Goal: Task Accomplishment & Management: Manage account settings

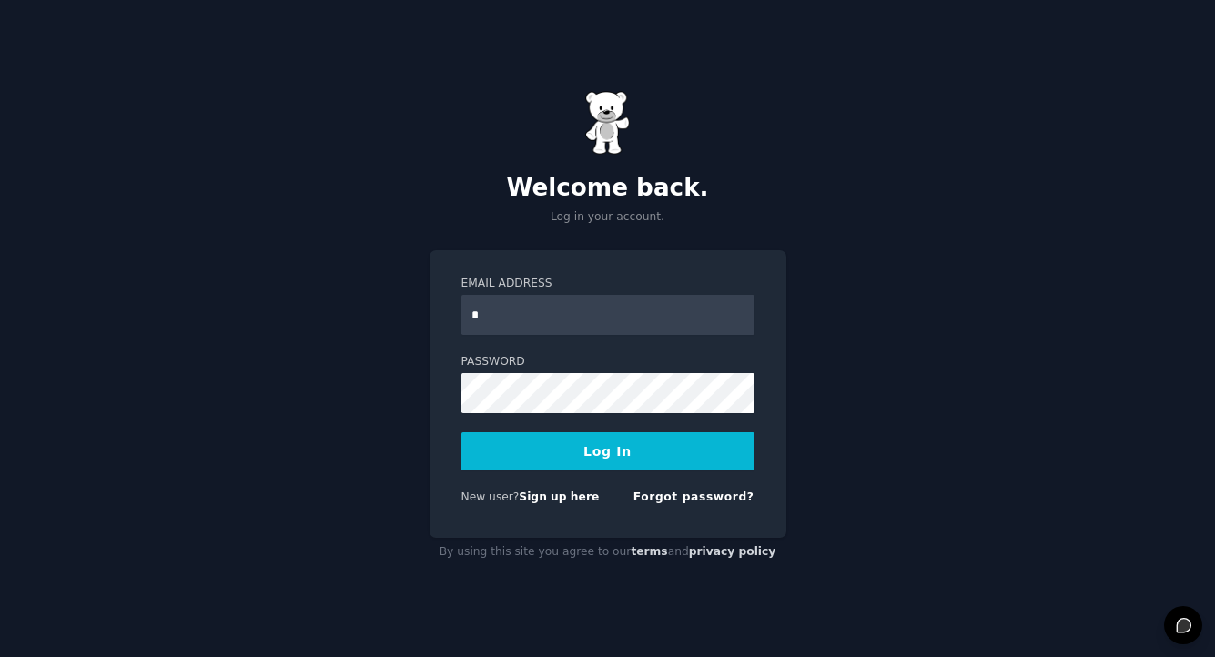
type input "**********"
click at [1055, 263] on div "**********" at bounding box center [607, 328] width 1215 height 657
click at [573, 447] on button "Log In" at bounding box center [608, 451] width 293 height 38
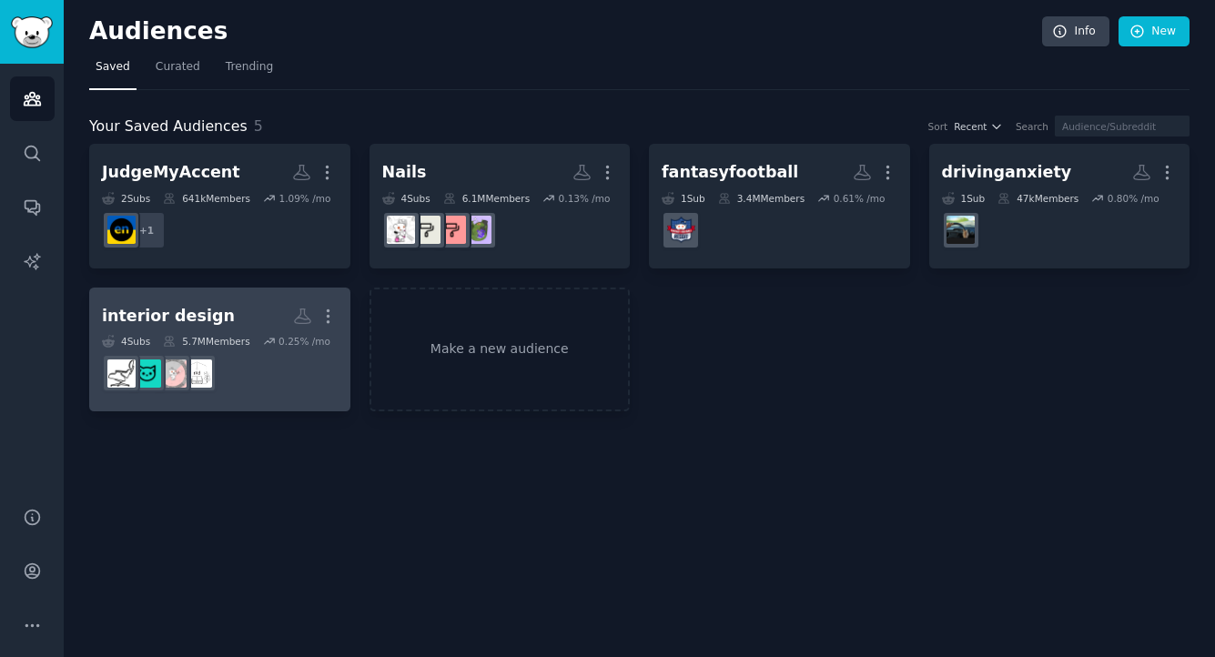
click at [249, 314] on h2 "interior design More" at bounding box center [220, 316] width 236 height 32
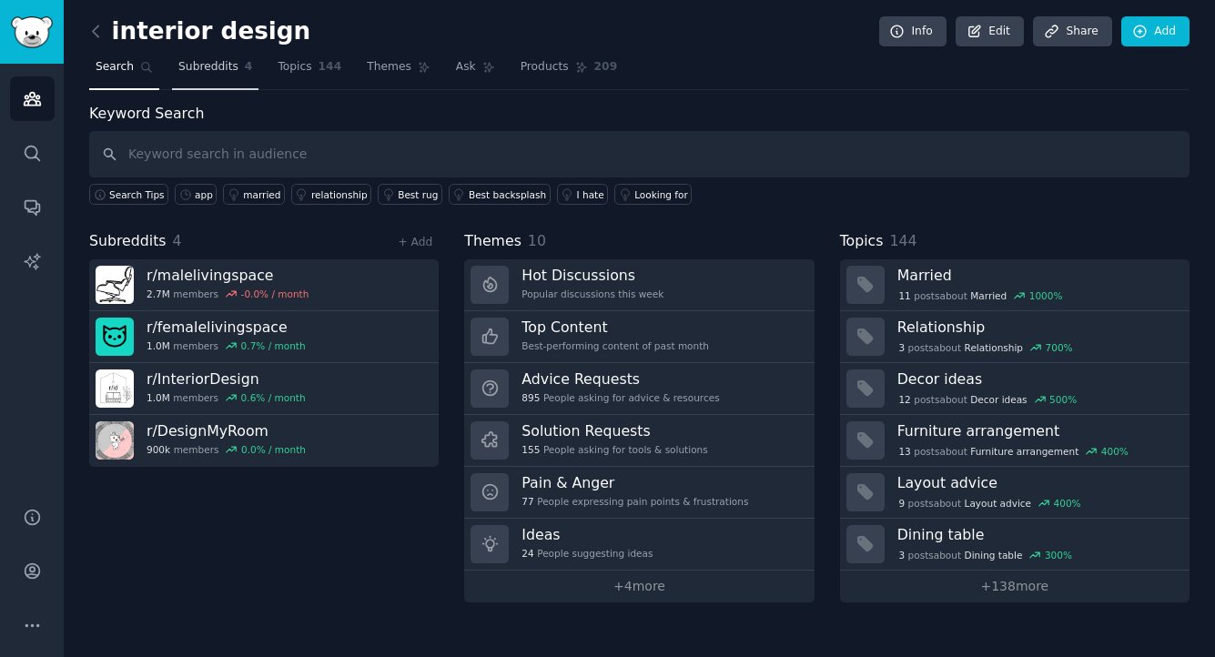
click at [230, 67] on span "Subreddits" at bounding box center [208, 67] width 60 height 16
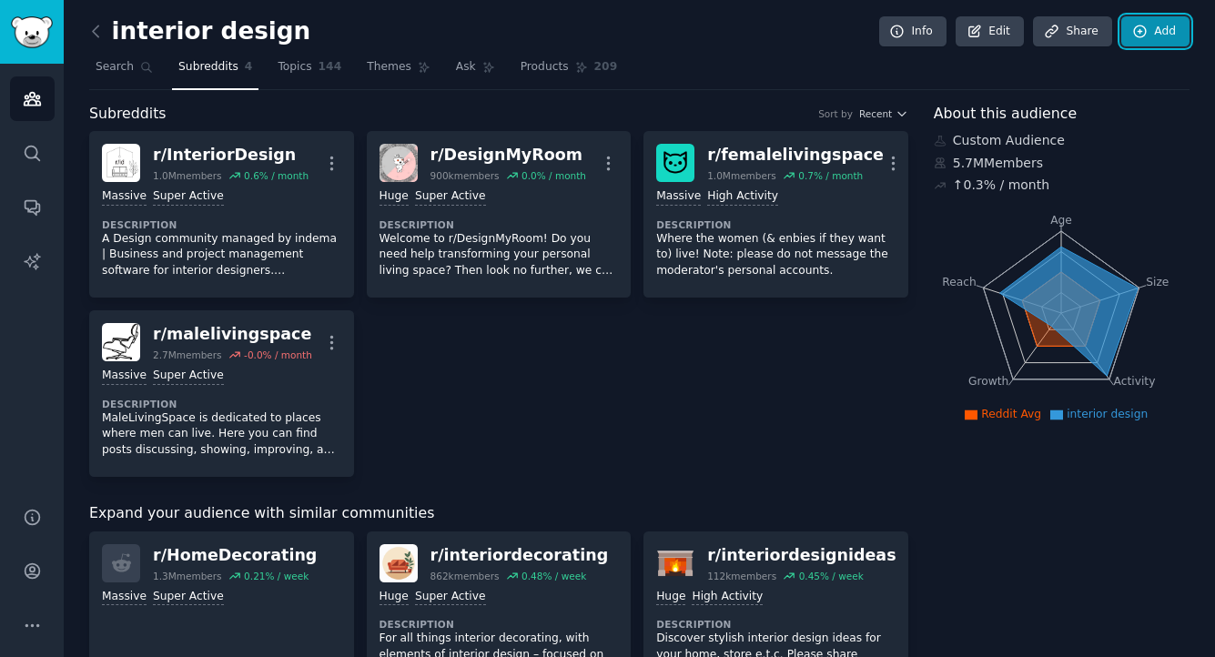
click at [1147, 43] on link "Add" at bounding box center [1156, 31] width 68 height 31
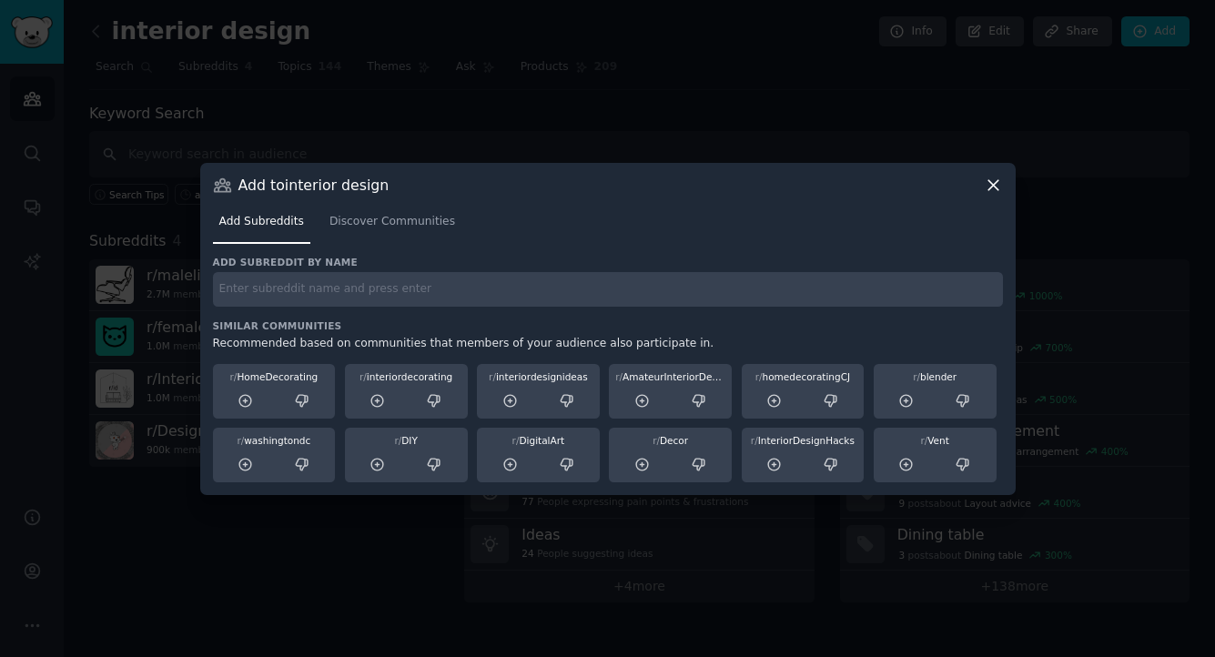
click at [510, 310] on div "Add subreddit by name Similar Communities Recommended based on communities that…" at bounding box center [608, 369] width 790 height 227
click at [476, 298] on input "text" at bounding box center [608, 290] width 790 height 36
type input "u"
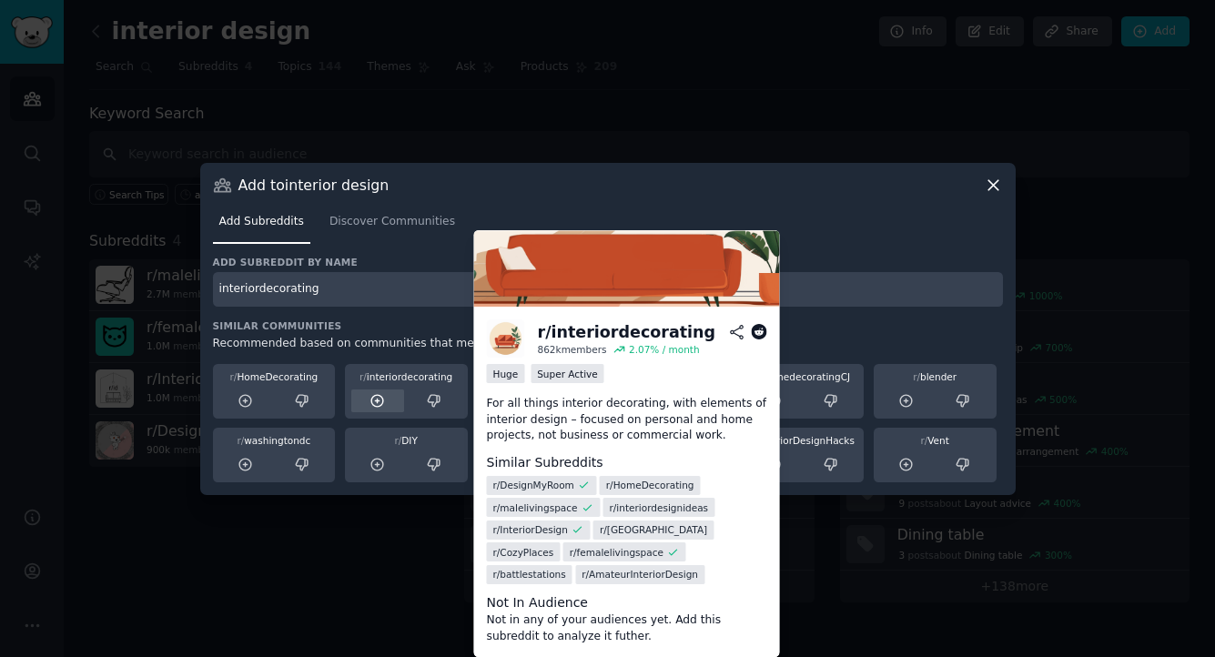
type input "interiordecorating"
click at [378, 403] on icon at bounding box center [378, 401] width 12 height 12
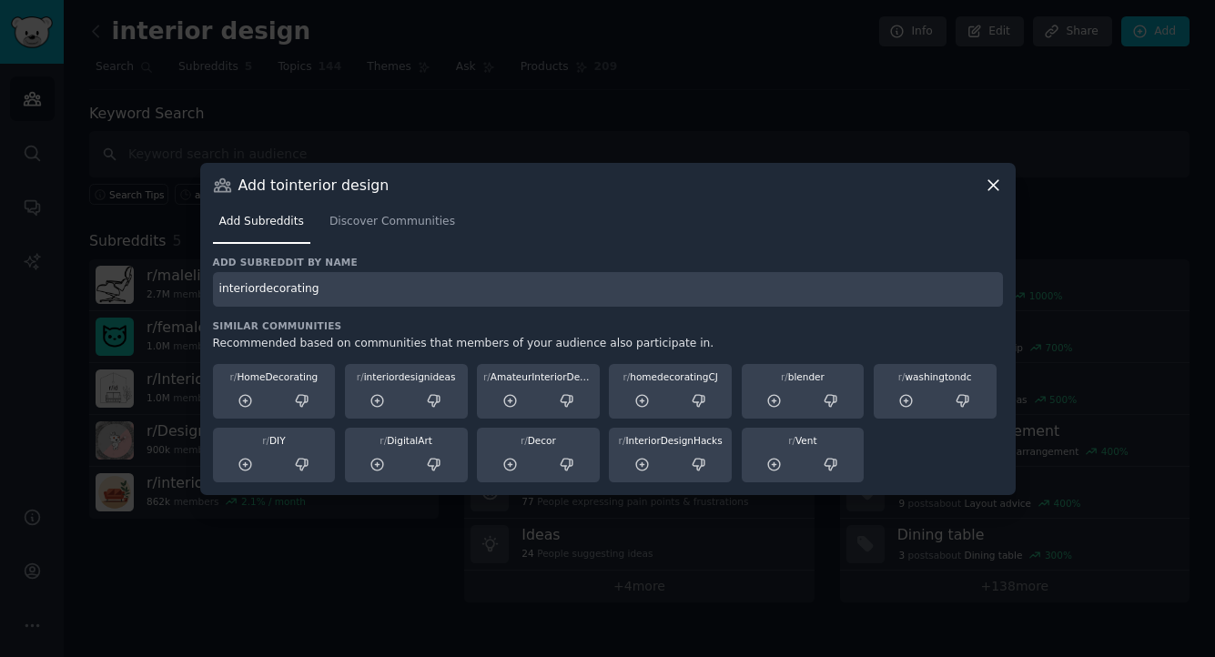
click at [998, 183] on icon at bounding box center [993, 185] width 19 height 19
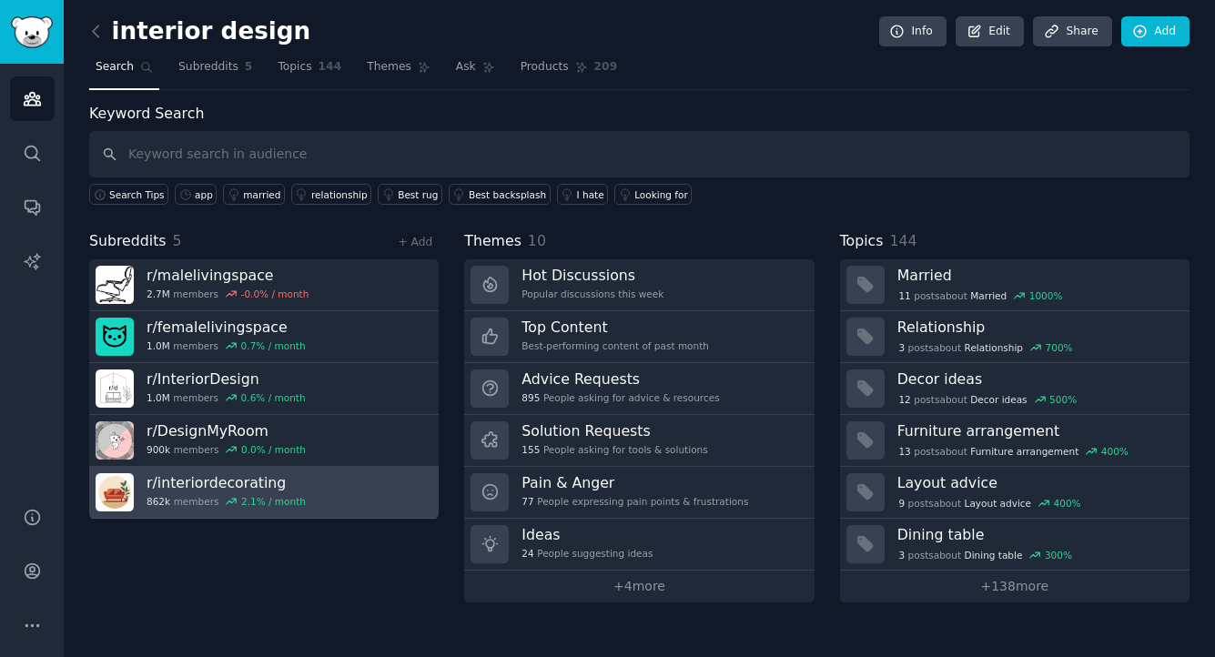
click at [286, 487] on h3 "r/ interiordecorating" at bounding box center [226, 482] width 159 height 19
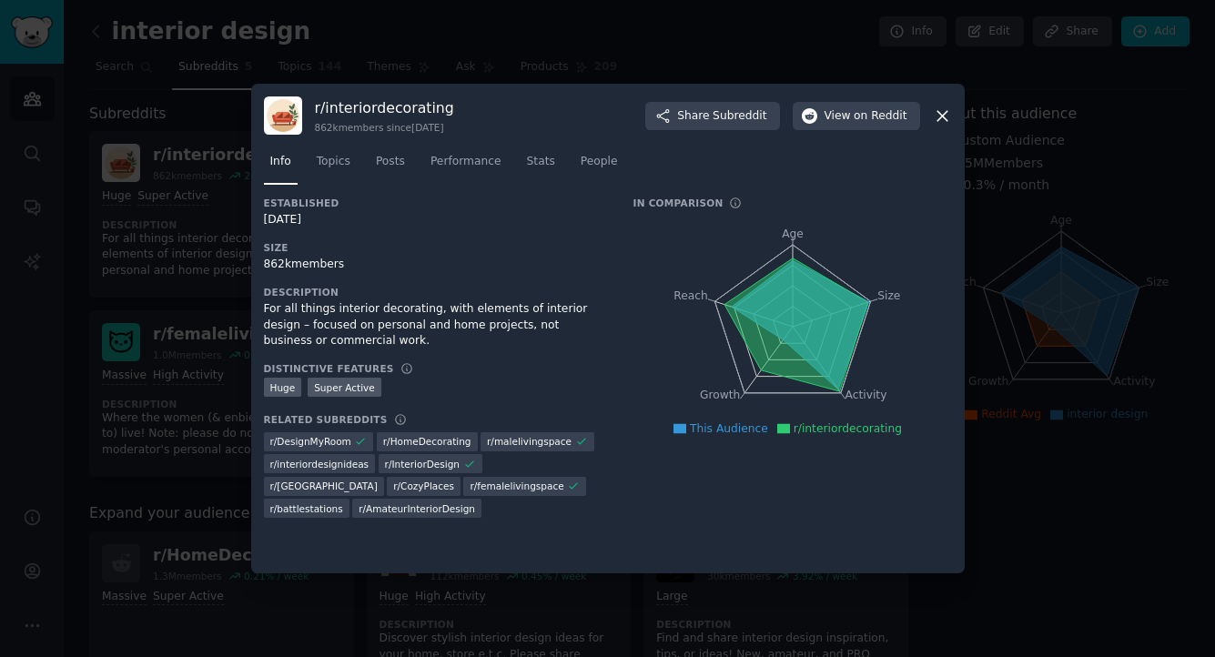
click at [947, 109] on icon at bounding box center [942, 116] width 19 height 19
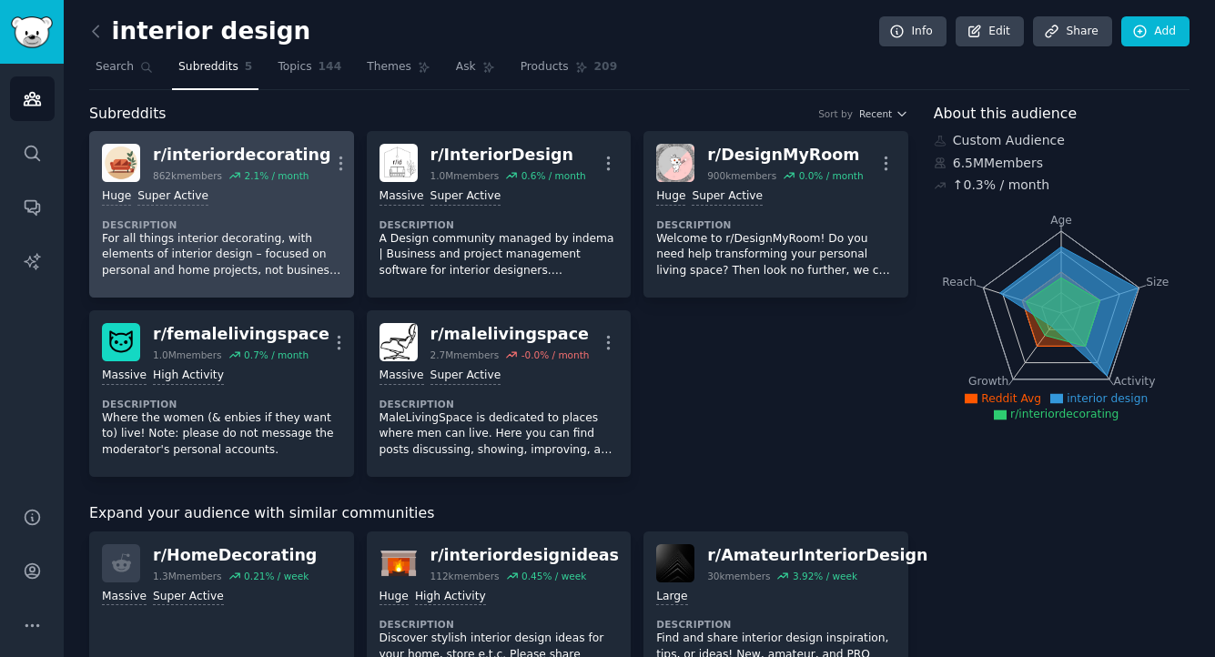
click at [293, 154] on div "r/ interiordecorating" at bounding box center [242, 155] width 178 height 23
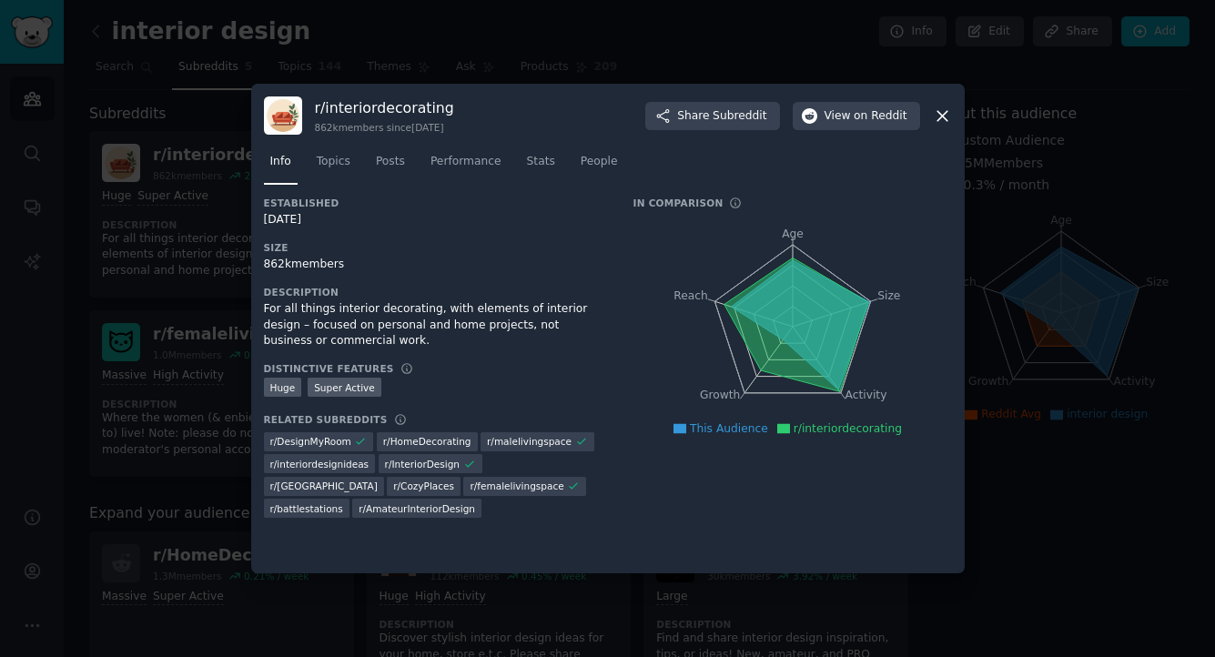
click at [956, 113] on div "r/ interiordecorating 862k members since [DATE] Share Subreddit View on Reddit …" at bounding box center [608, 329] width 714 height 490
click at [947, 113] on icon at bounding box center [942, 116] width 19 height 19
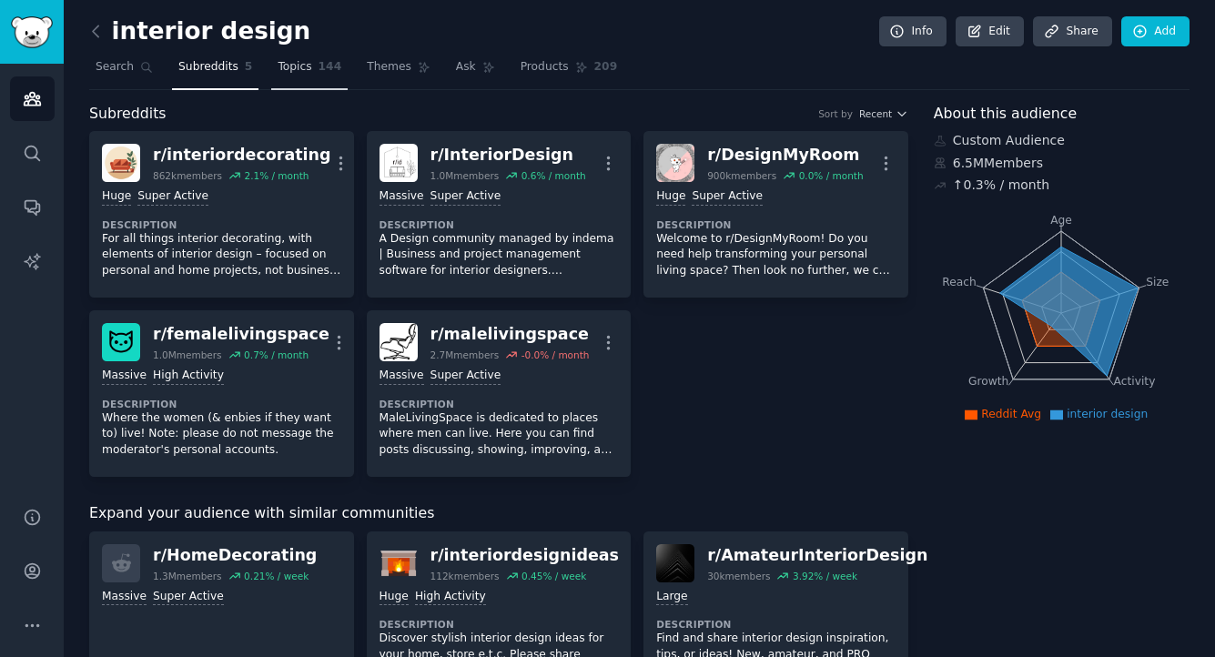
click at [322, 66] on span "144" at bounding box center [331, 67] width 24 height 16
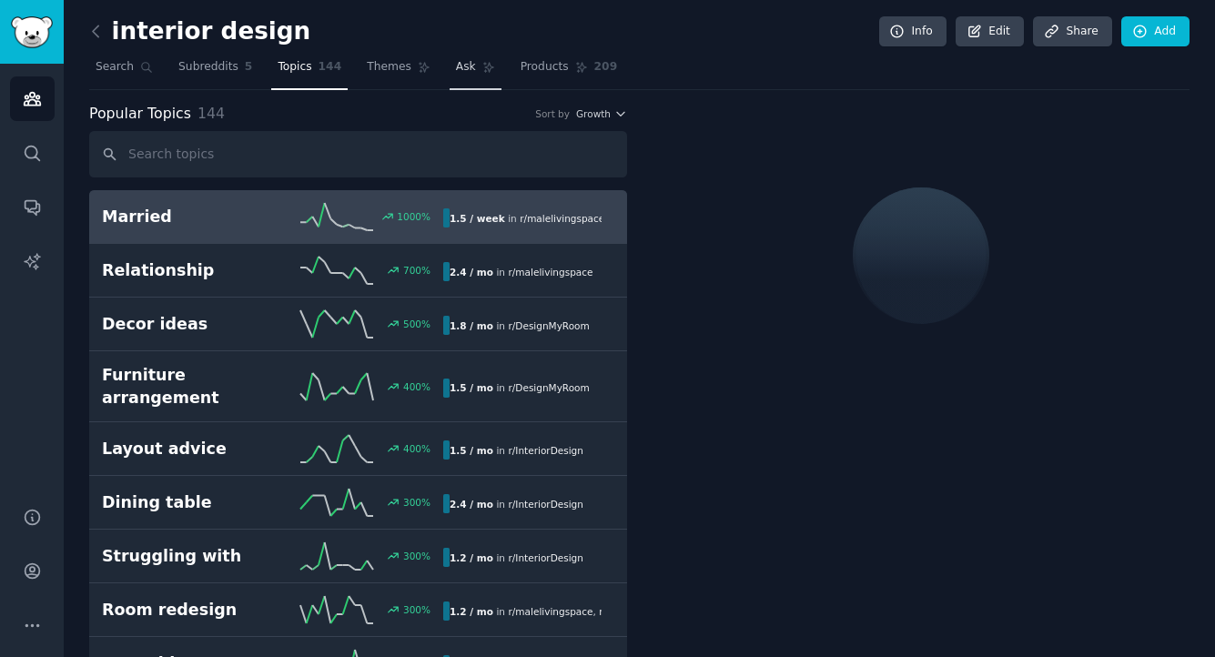
click at [469, 73] on span "Ask" at bounding box center [466, 67] width 20 height 16
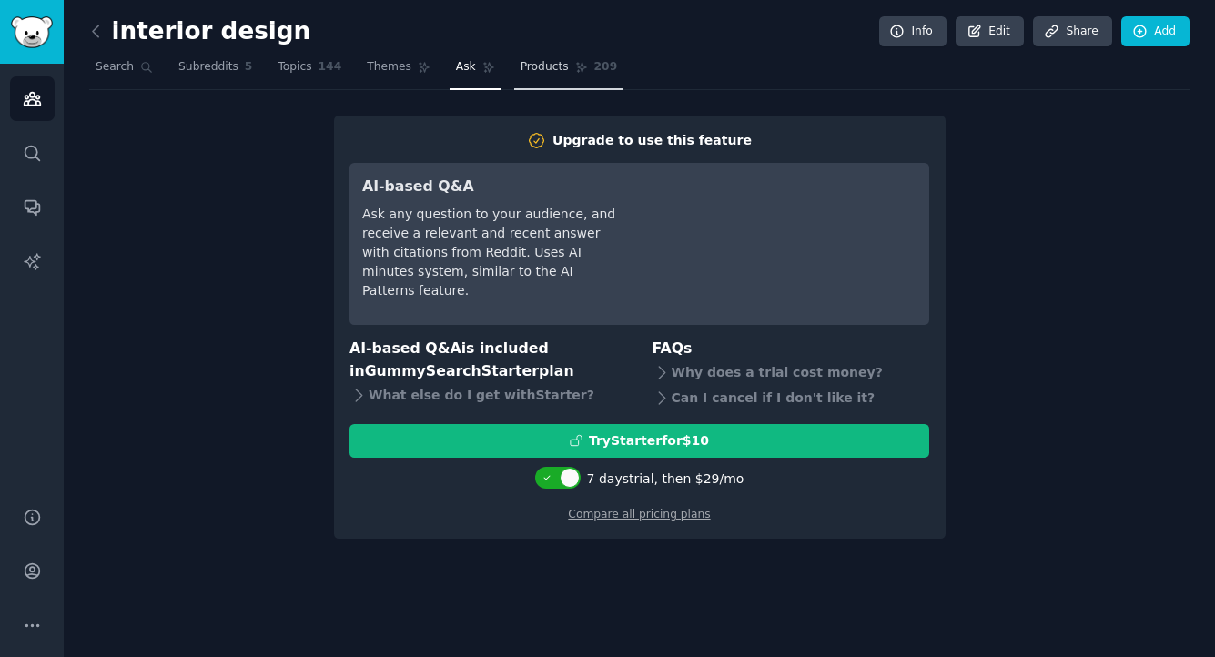
click at [566, 77] on link "Products 209" at bounding box center [568, 71] width 109 height 37
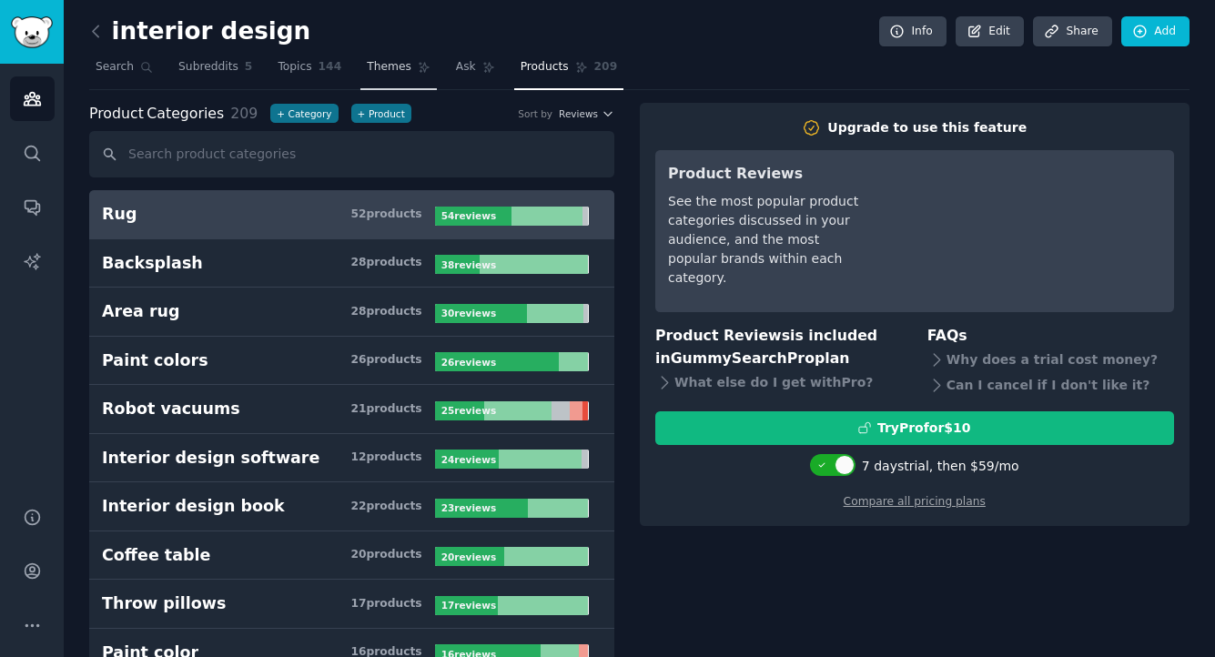
click at [390, 71] on span "Themes" at bounding box center [389, 67] width 45 height 16
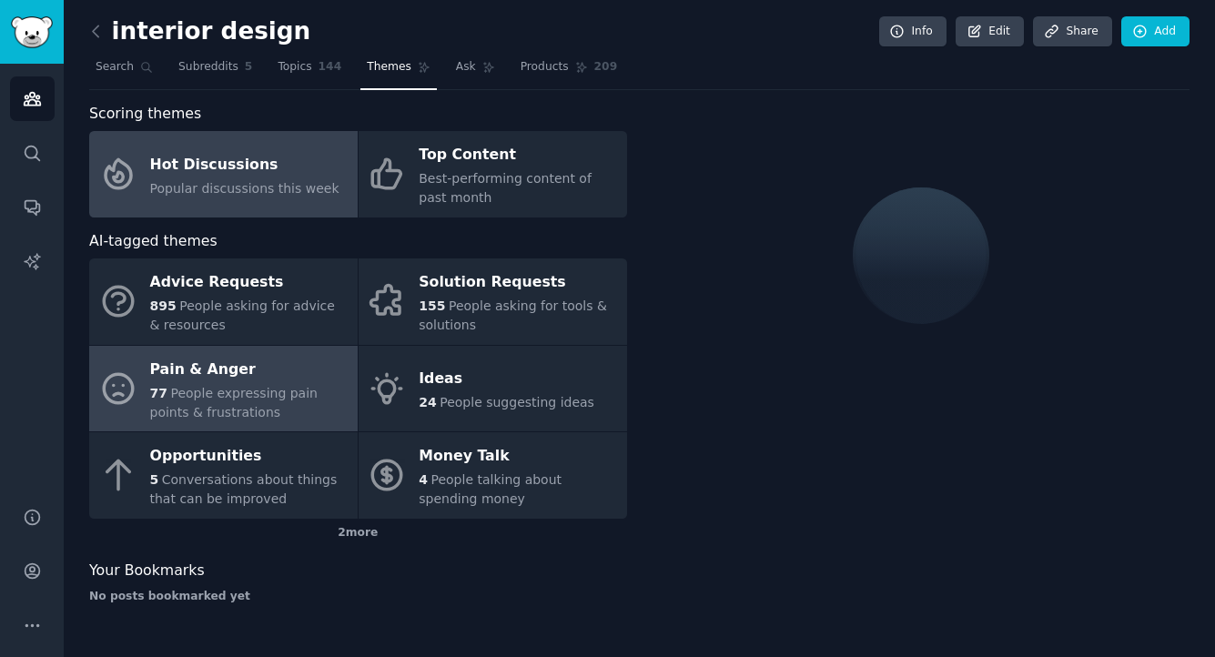
click at [277, 393] on span "People expressing pain points & frustrations" at bounding box center [234, 403] width 168 height 34
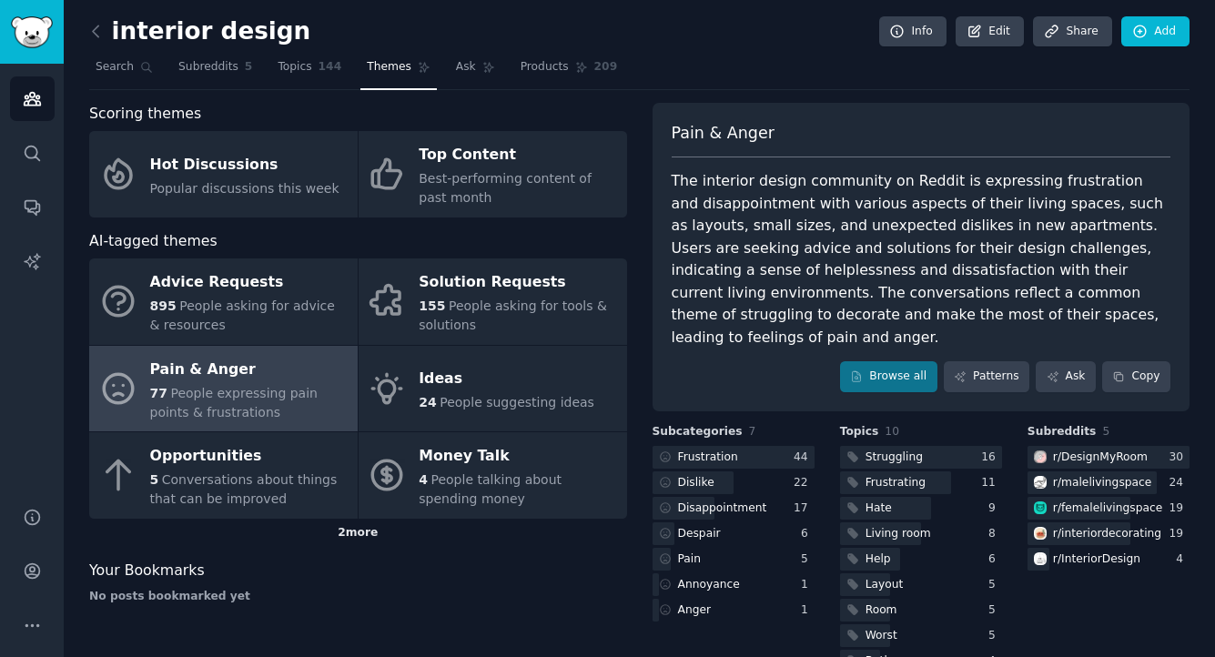
click at [354, 539] on div "2 more" at bounding box center [358, 533] width 538 height 29
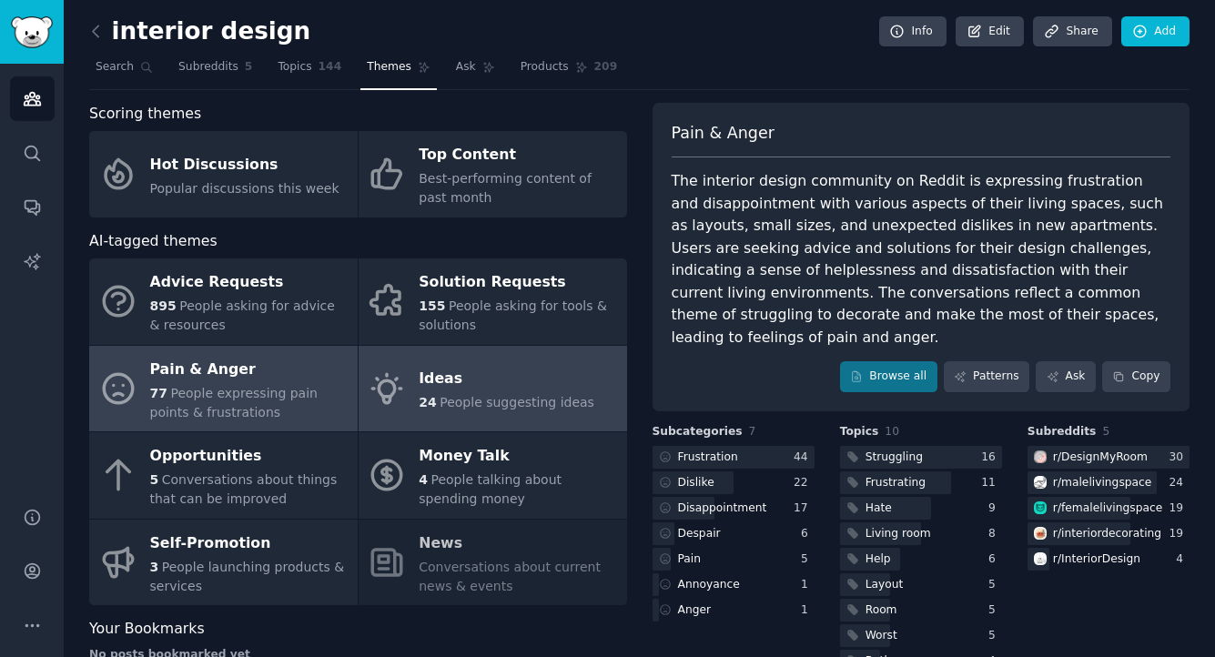
click at [530, 396] on span "People suggesting ideas" at bounding box center [517, 402] width 155 height 15
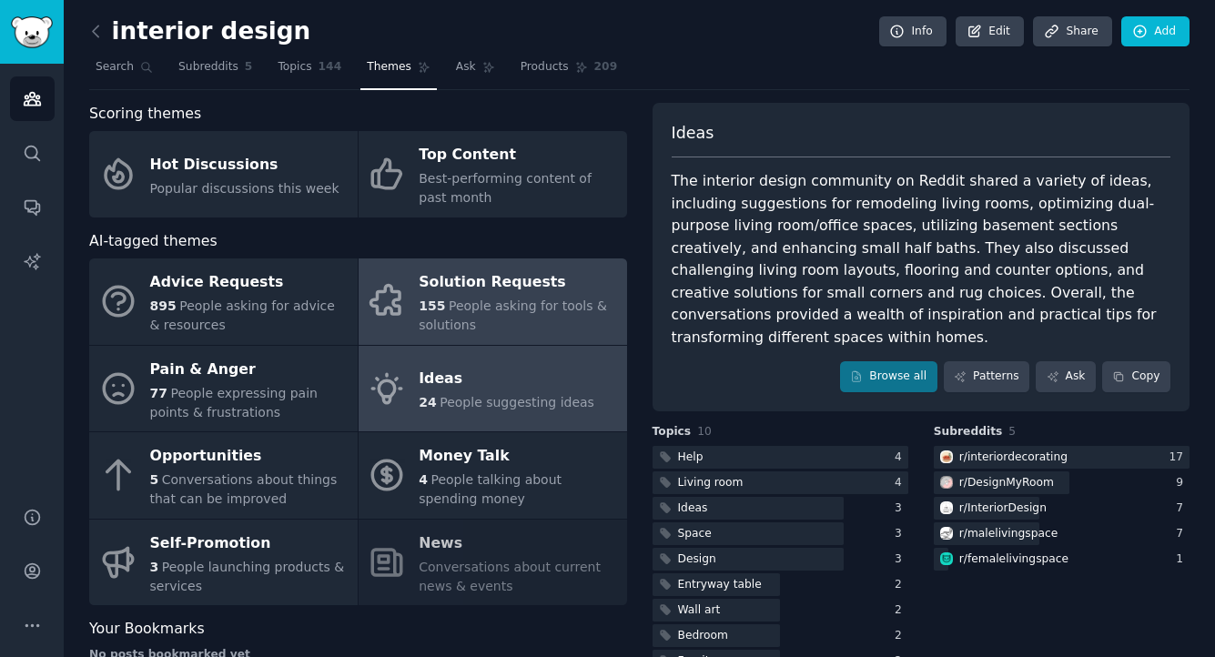
click at [559, 319] on div "155 People asking for tools & solutions" at bounding box center [518, 316] width 198 height 38
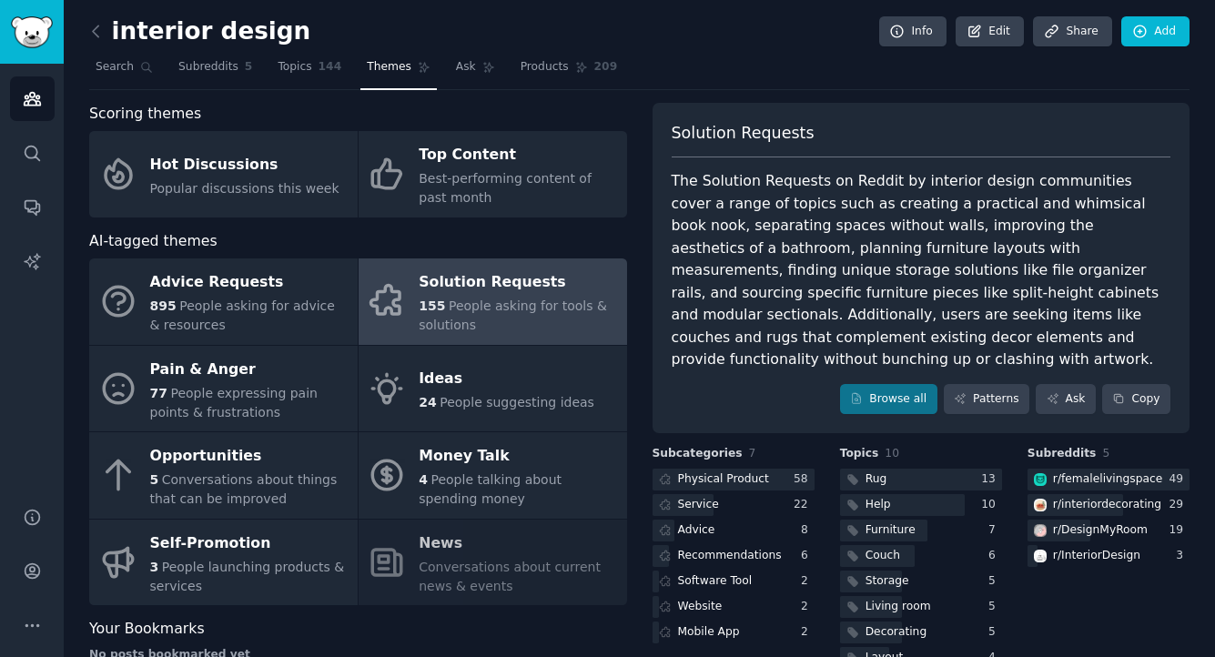
scroll to position [69, 0]
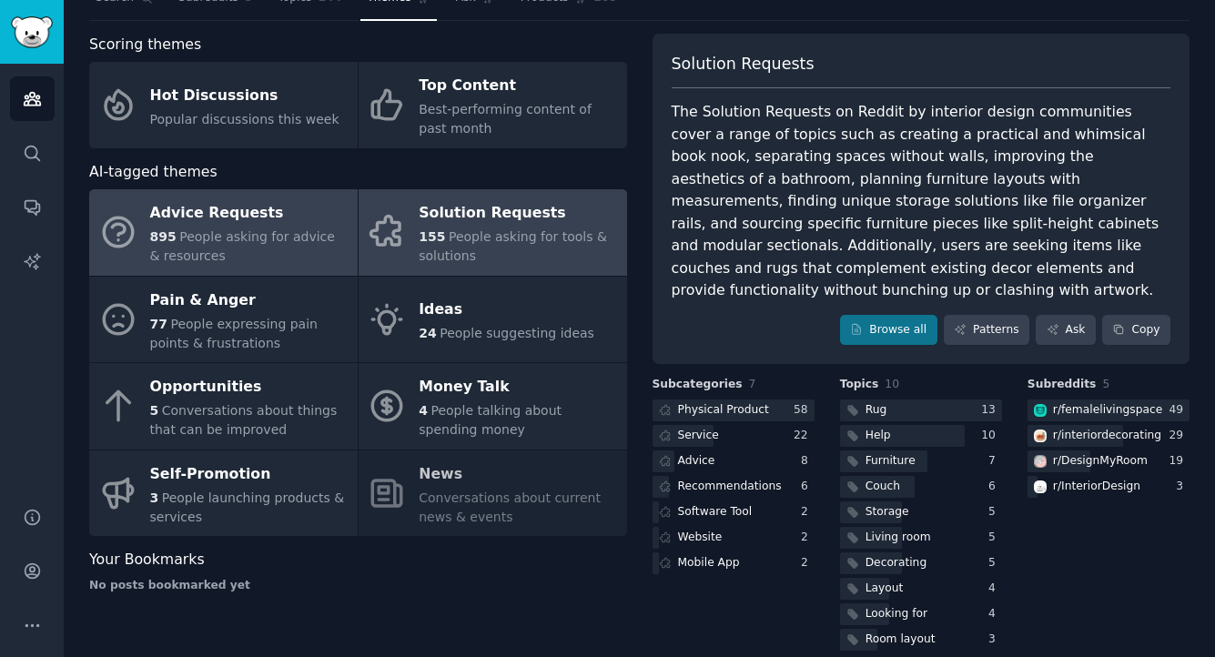
click at [249, 243] on span "People asking for advice & resources" at bounding box center [242, 246] width 185 height 34
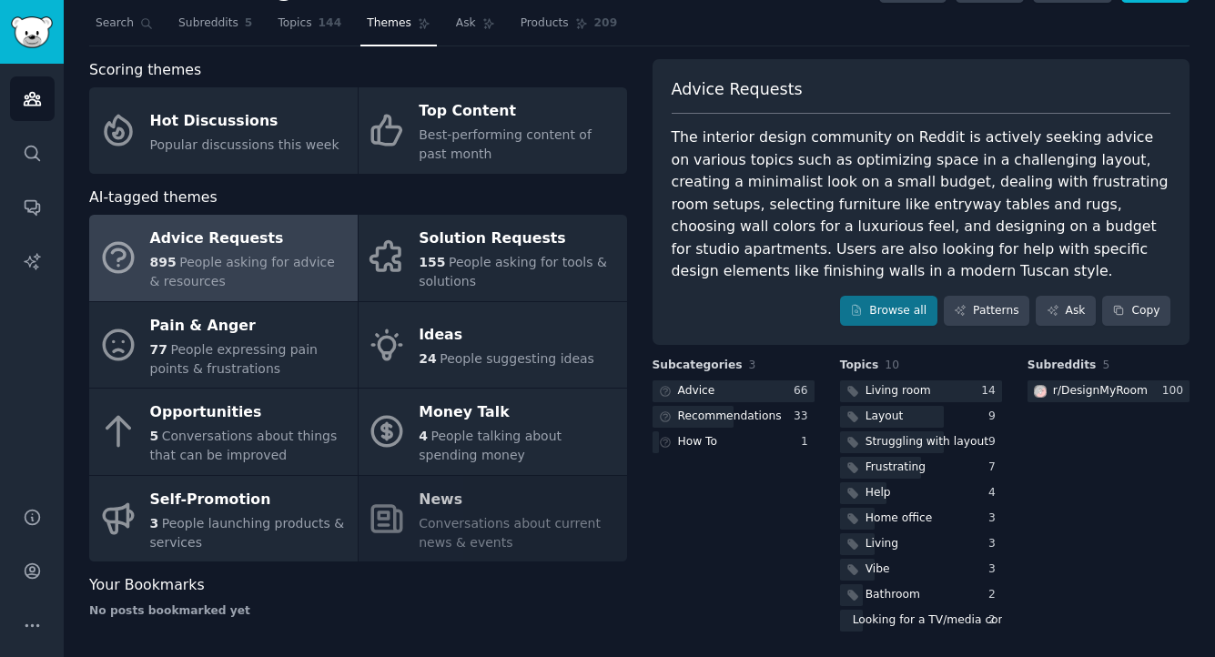
scroll to position [46, 0]
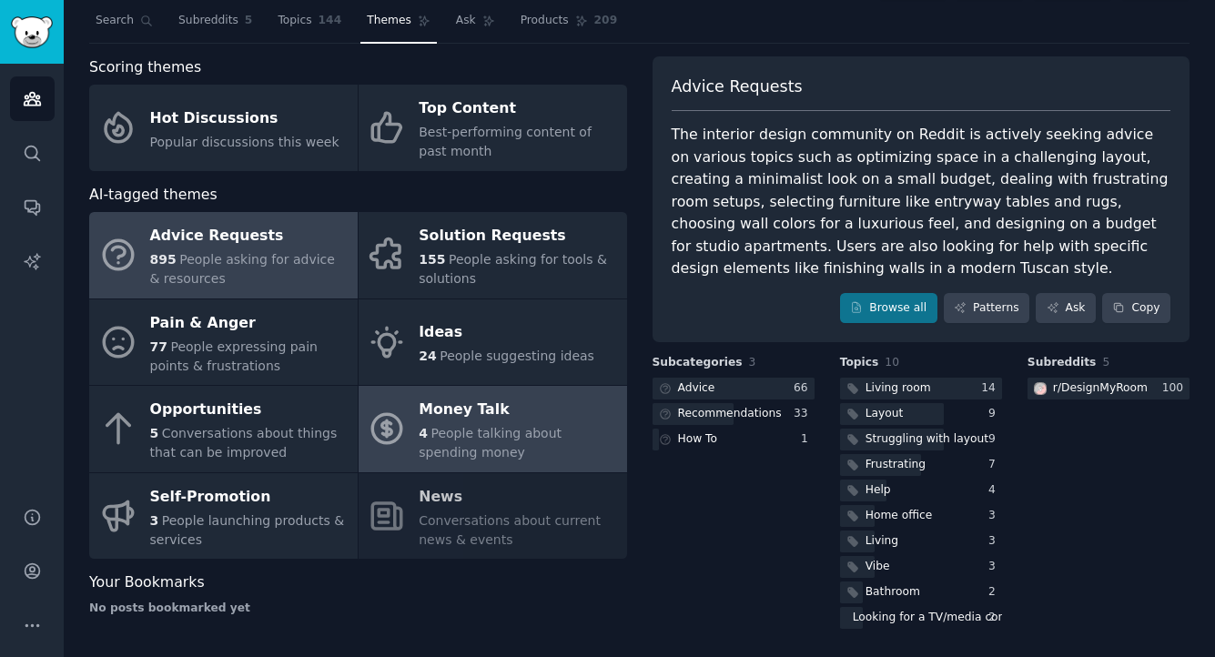
click at [439, 436] on span "People talking about spending money" at bounding box center [490, 443] width 143 height 34
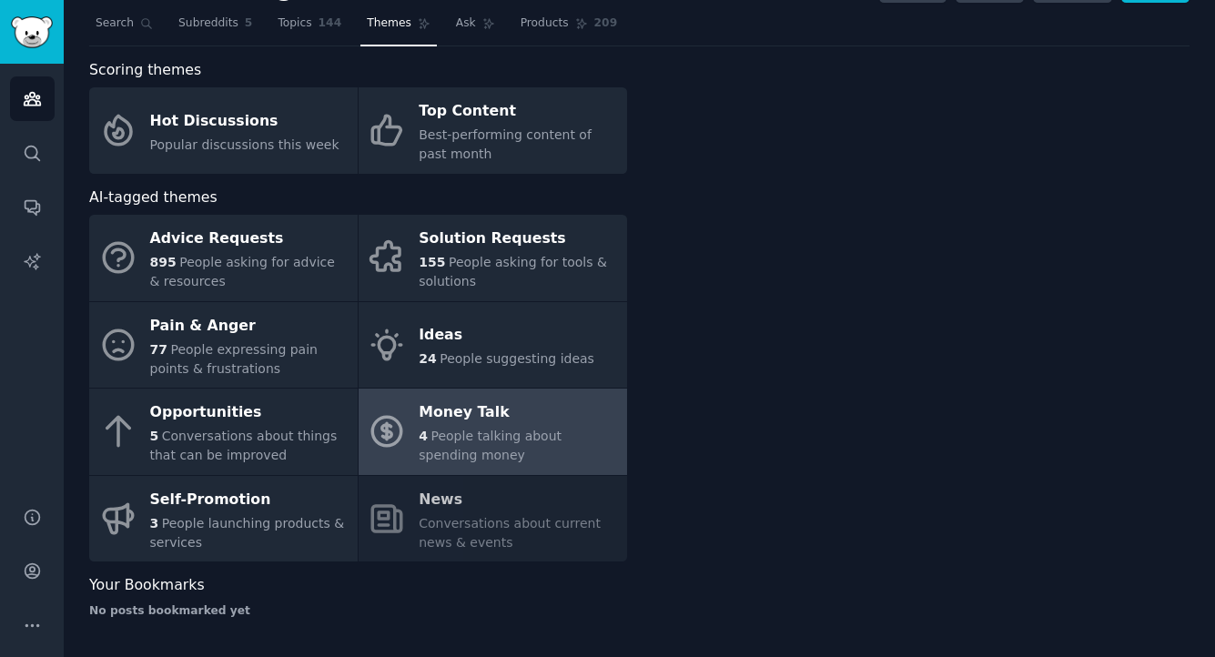
scroll to position [44, 0]
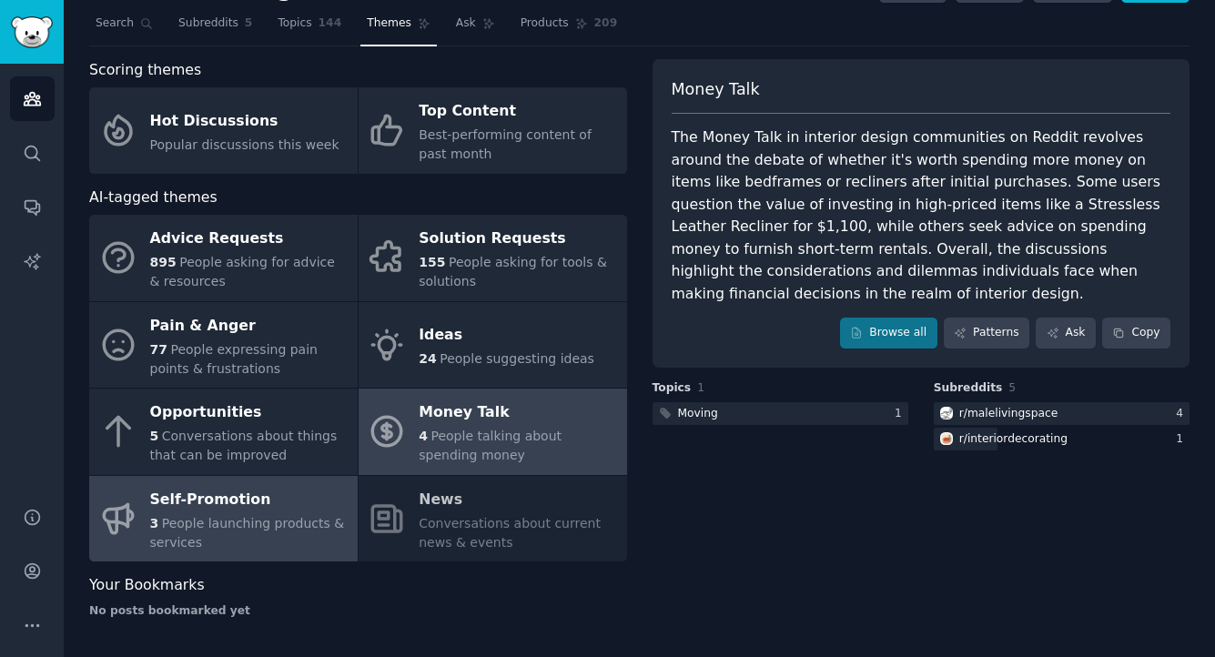
click at [289, 504] on div "Self-Promotion" at bounding box center [249, 499] width 198 height 29
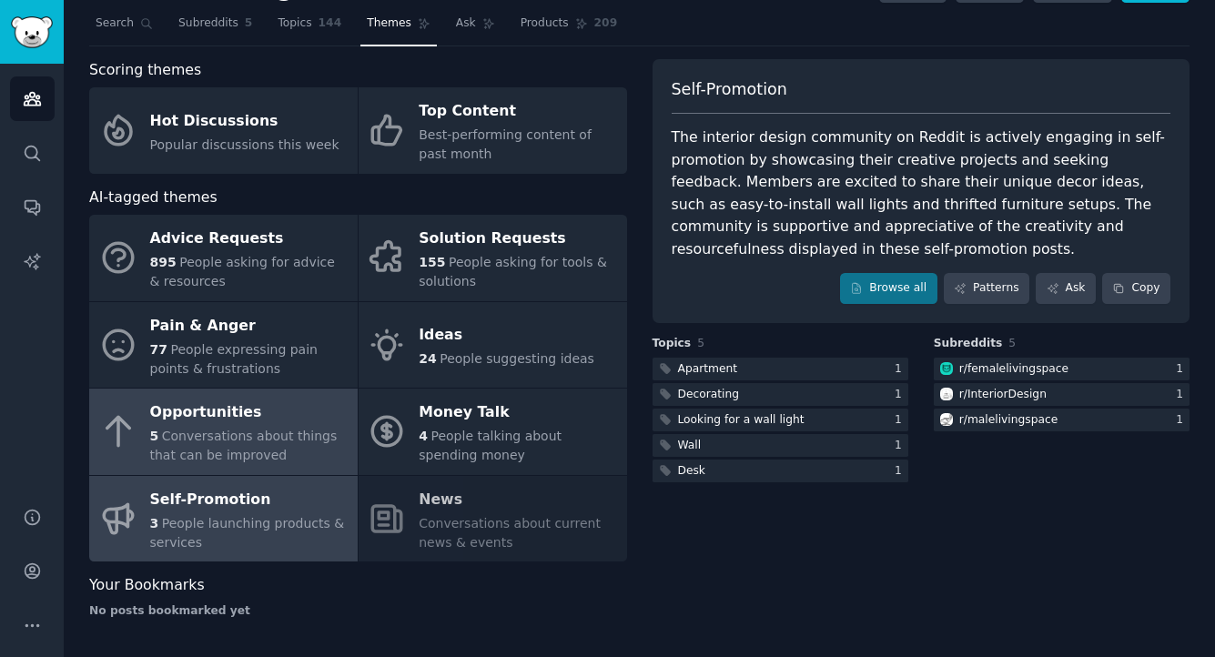
click at [285, 415] on div "Opportunities" at bounding box center [249, 413] width 198 height 29
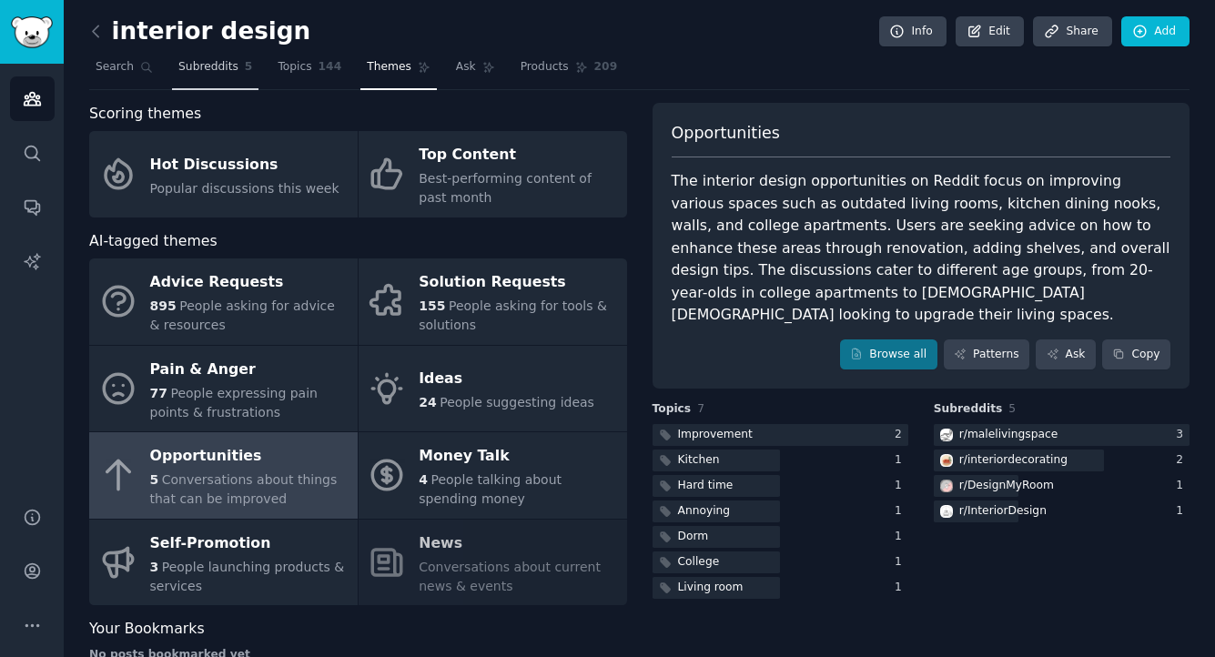
click at [201, 67] on span "Subreddits" at bounding box center [208, 67] width 60 height 16
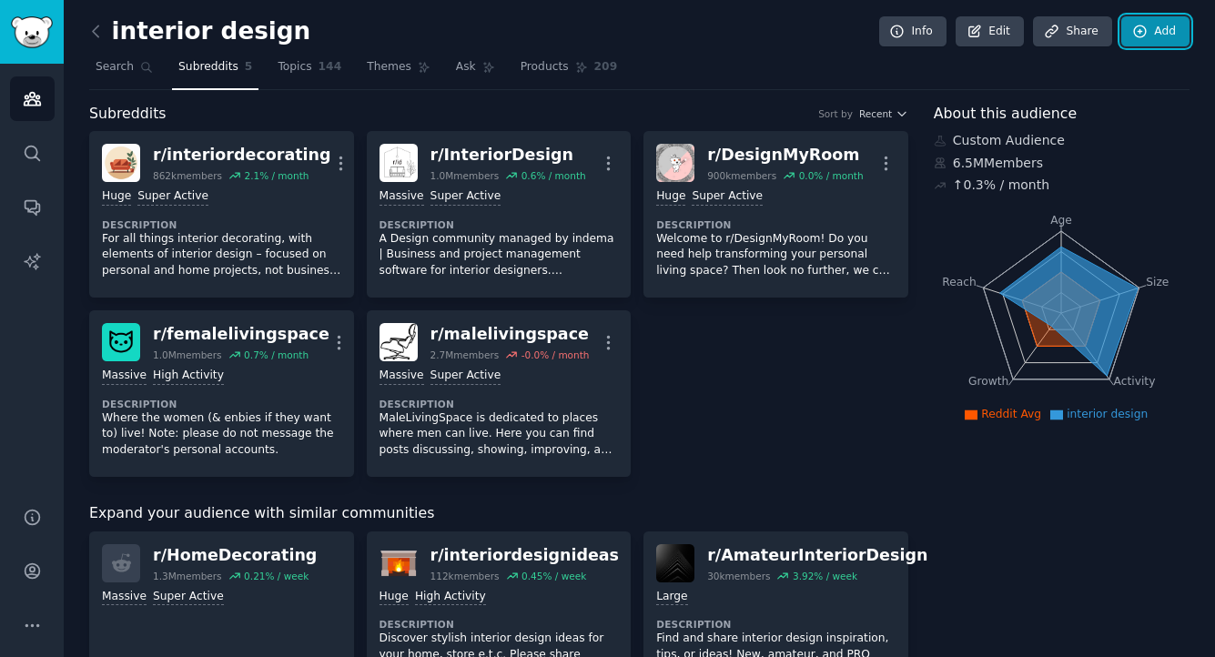
click at [1134, 31] on icon at bounding box center [1140, 31] width 12 height 12
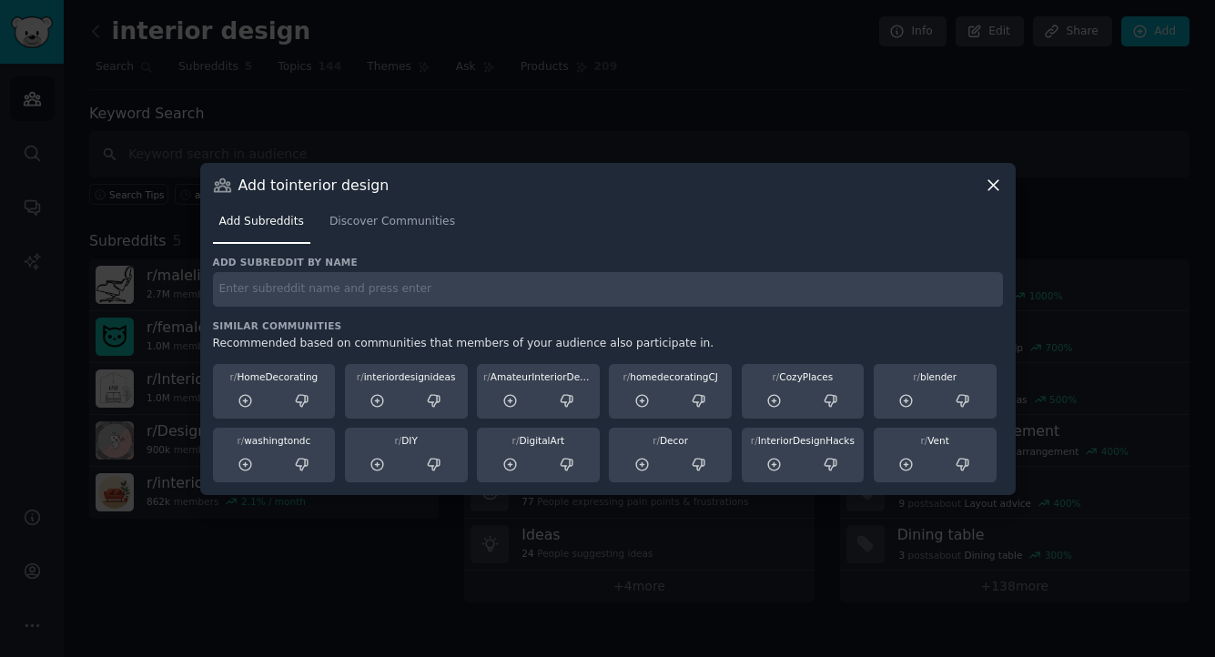
click at [474, 304] on input "text" at bounding box center [608, 290] width 790 height 36
type input "homedesign"
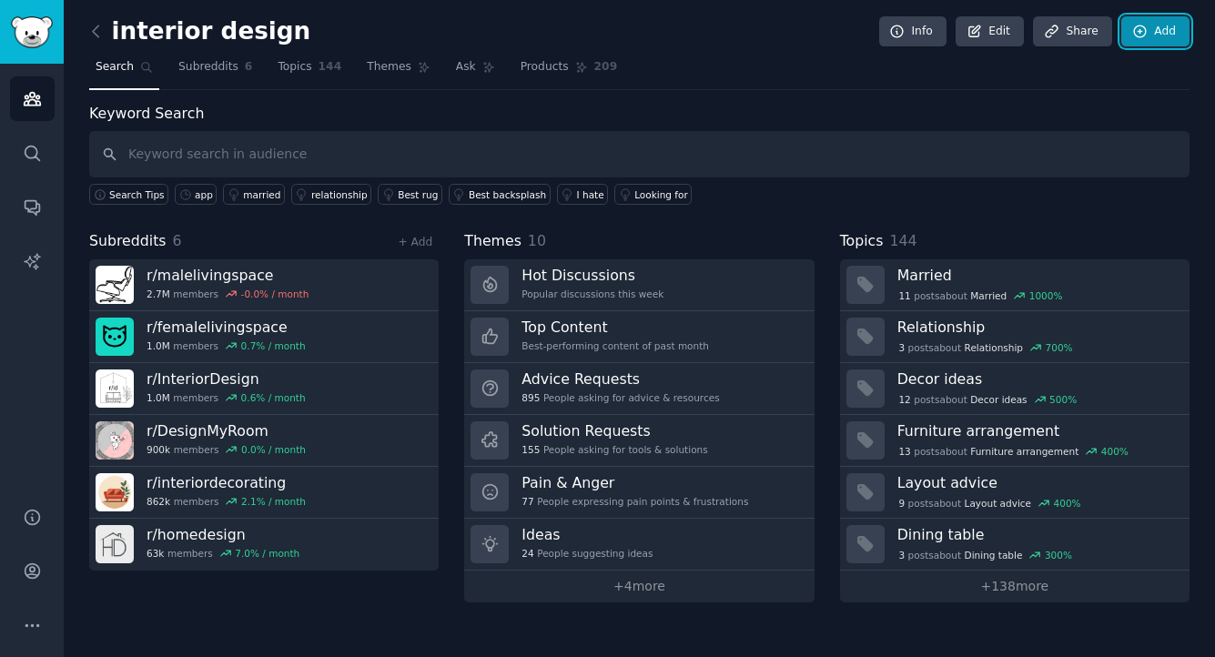
click at [1146, 27] on icon at bounding box center [1141, 32] width 16 height 16
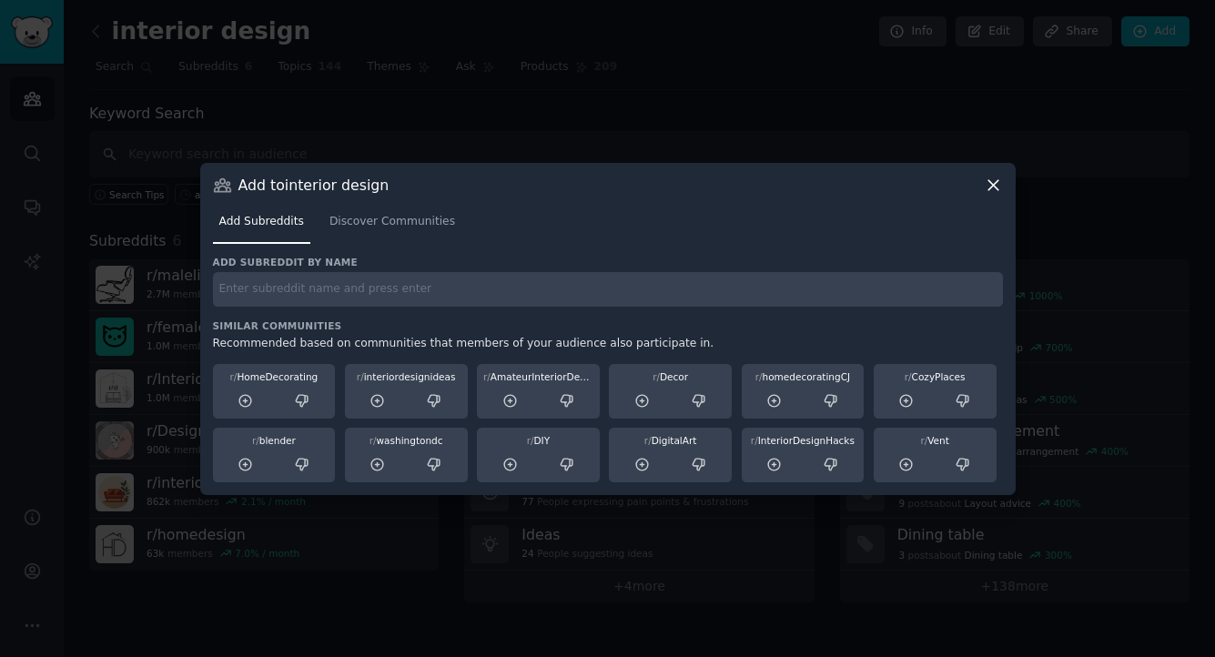
click at [359, 304] on input "text" at bounding box center [608, 290] width 790 height 36
type input "HomeDecorating"
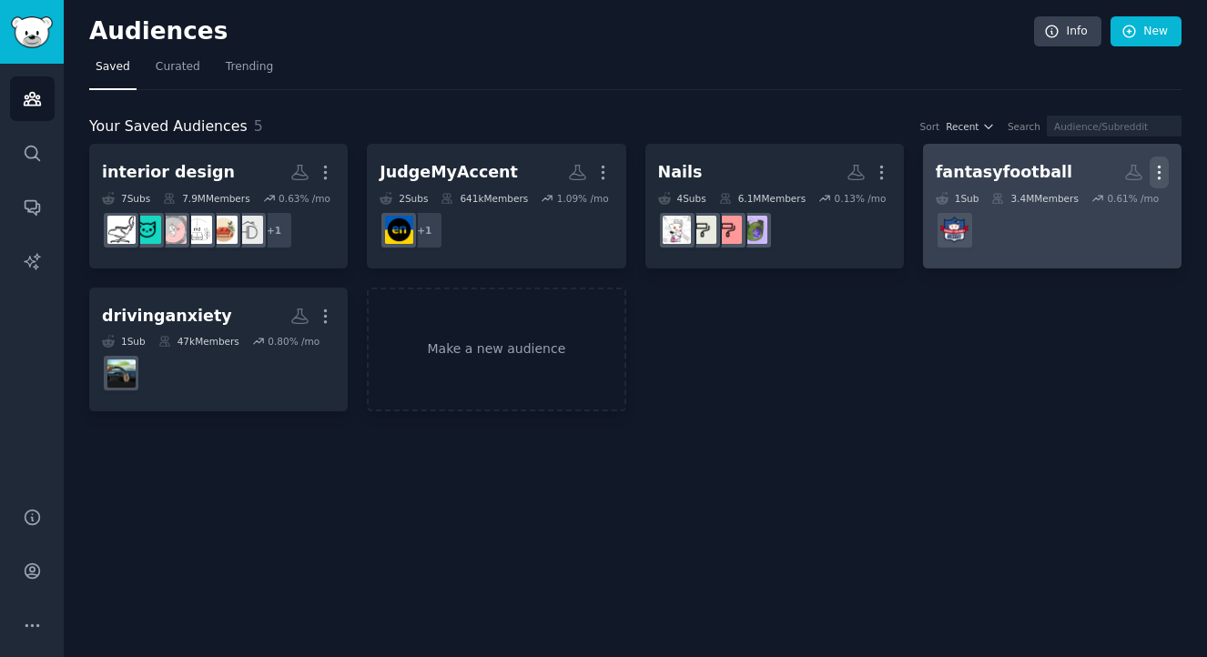
click at [1163, 172] on icon "button" at bounding box center [1159, 172] width 19 height 19
click at [1119, 211] on p "Delete" at bounding box center [1110, 210] width 42 height 19
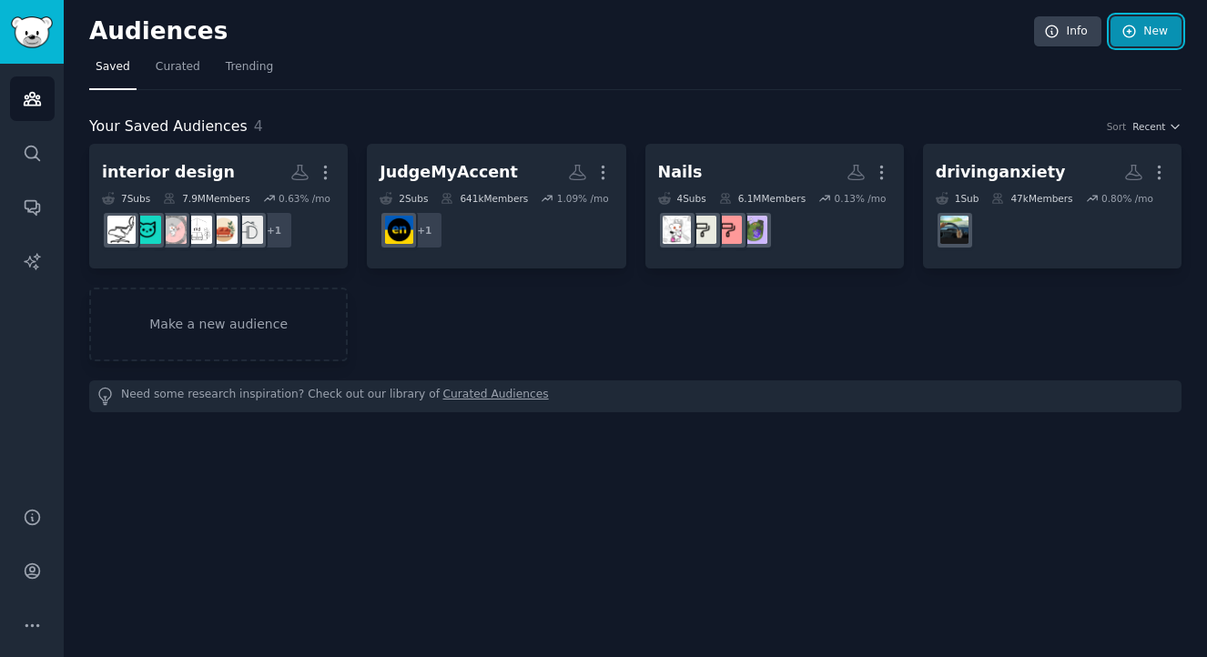
click at [1129, 42] on link "New" at bounding box center [1146, 31] width 71 height 31
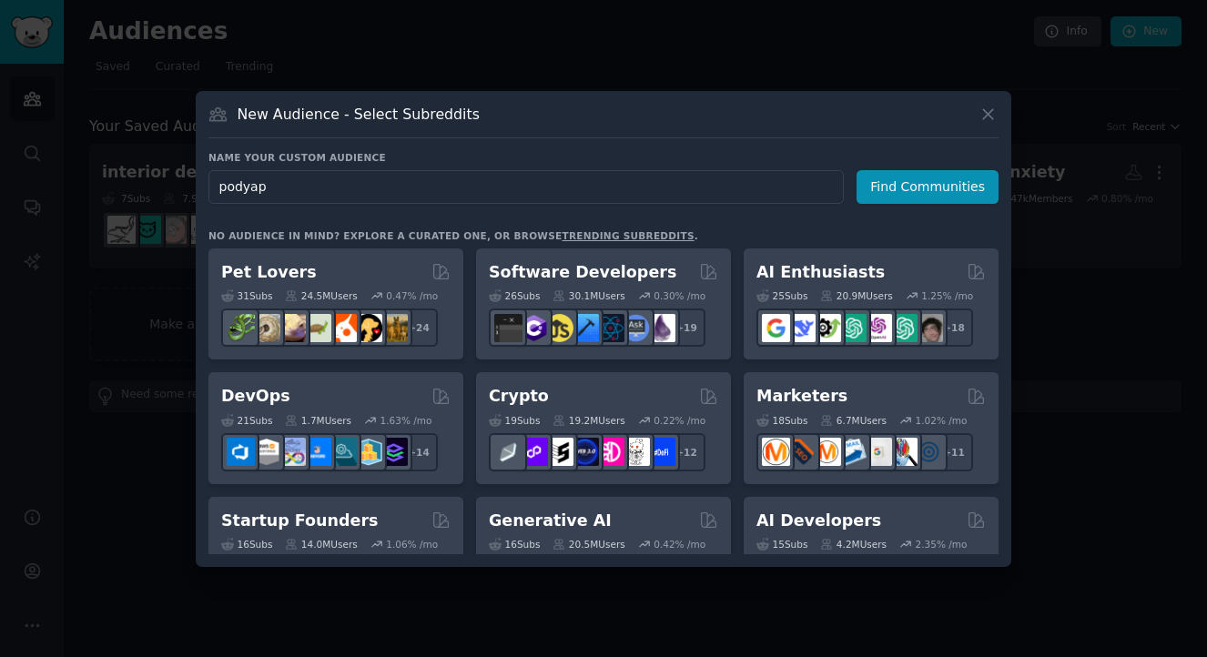
type input "podyap"
click at [991, 112] on icon at bounding box center [988, 114] width 19 height 19
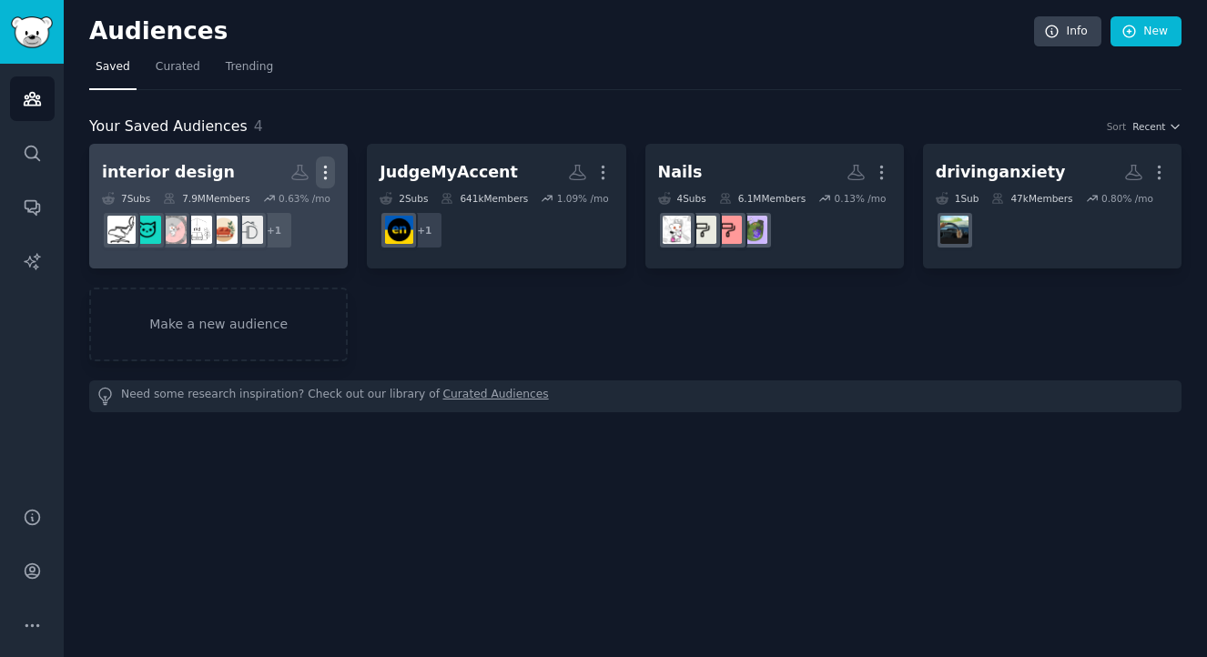
click at [324, 174] on icon "button" at bounding box center [325, 172] width 19 height 19
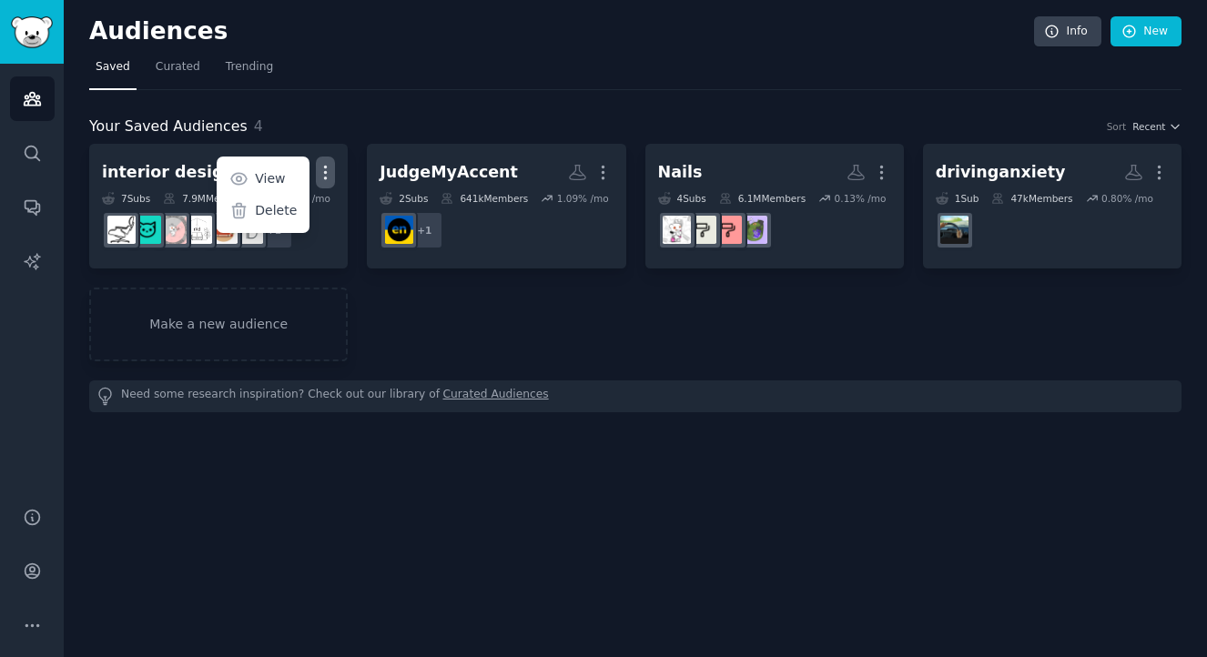
click at [423, 327] on div "interior design More View Delete 7 Sub s 7.9M Members 0.63 % /mo + 1 JudgeMyAcc…" at bounding box center [635, 253] width 1092 height 218
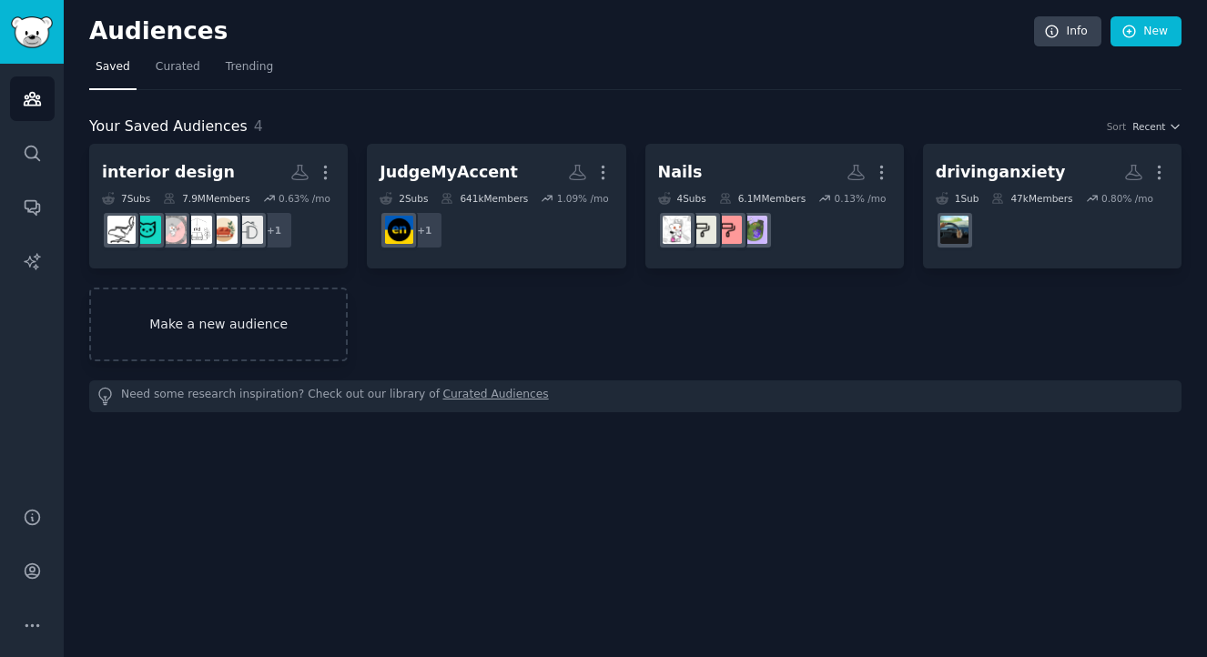
click at [297, 331] on link "Make a new audience" at bounding box center [218, 325] width 259 height 74
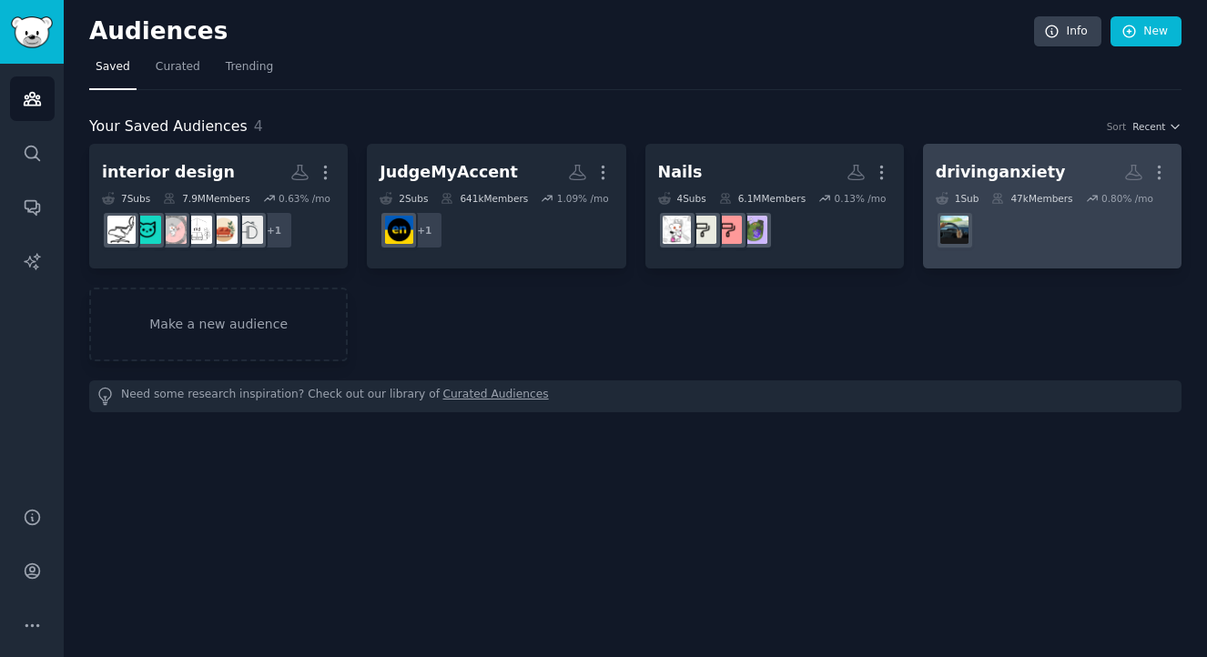
click at [981, 163] on div "drivinganxiety" at bounding box center [1001, 172] width 130 height 23
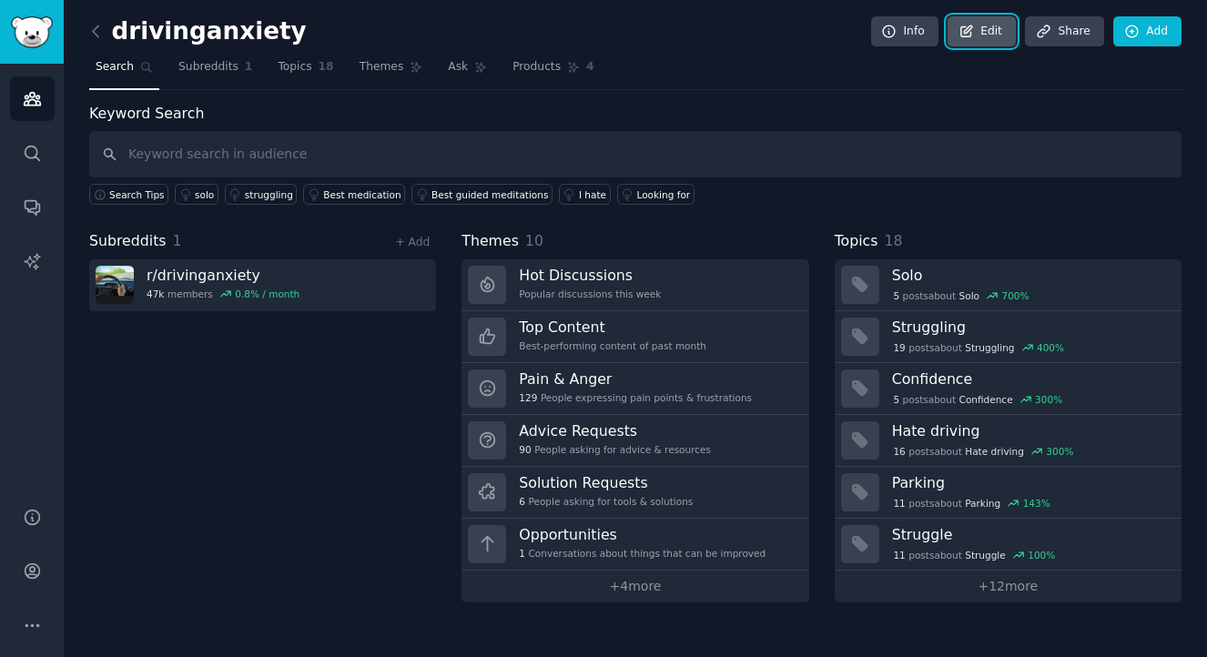
click at [985, 34] on link "Edit" at bounding box center [982, 31] width 68 height 31
click at [687, 37] on div "drivinganxiety Info Edit Share Add" at bounding box center [635, 34] width 1092 height 37
click at [97, 30] on icon at bounding box center [95, 31] width 19 height 19
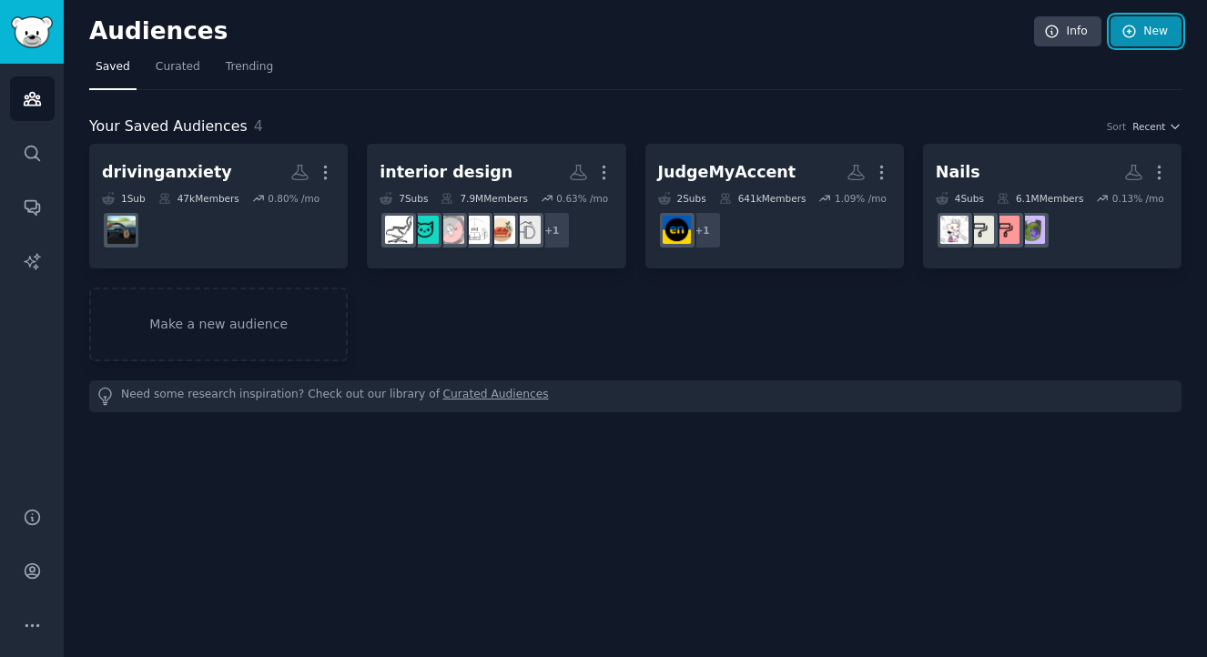
click at [1133, 31] on icon at bounding box center [1130, 32] width 16 height 16
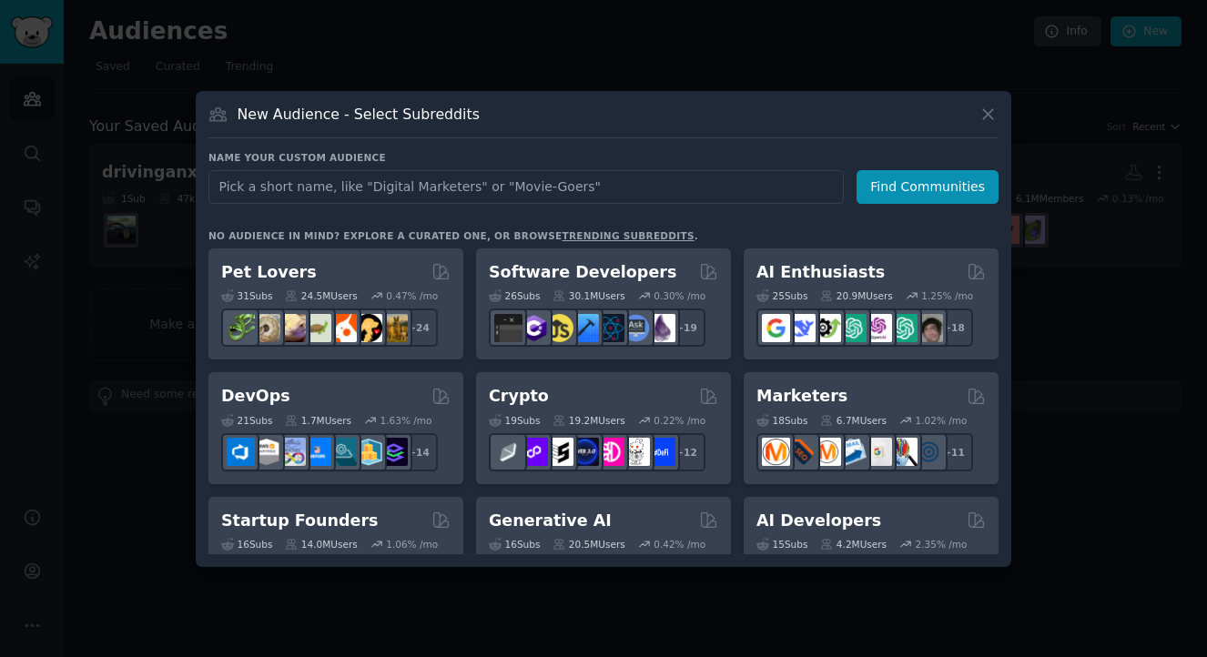
click at [568, 191] on input "text" at bounding box center [525, 187] width 635 height 34
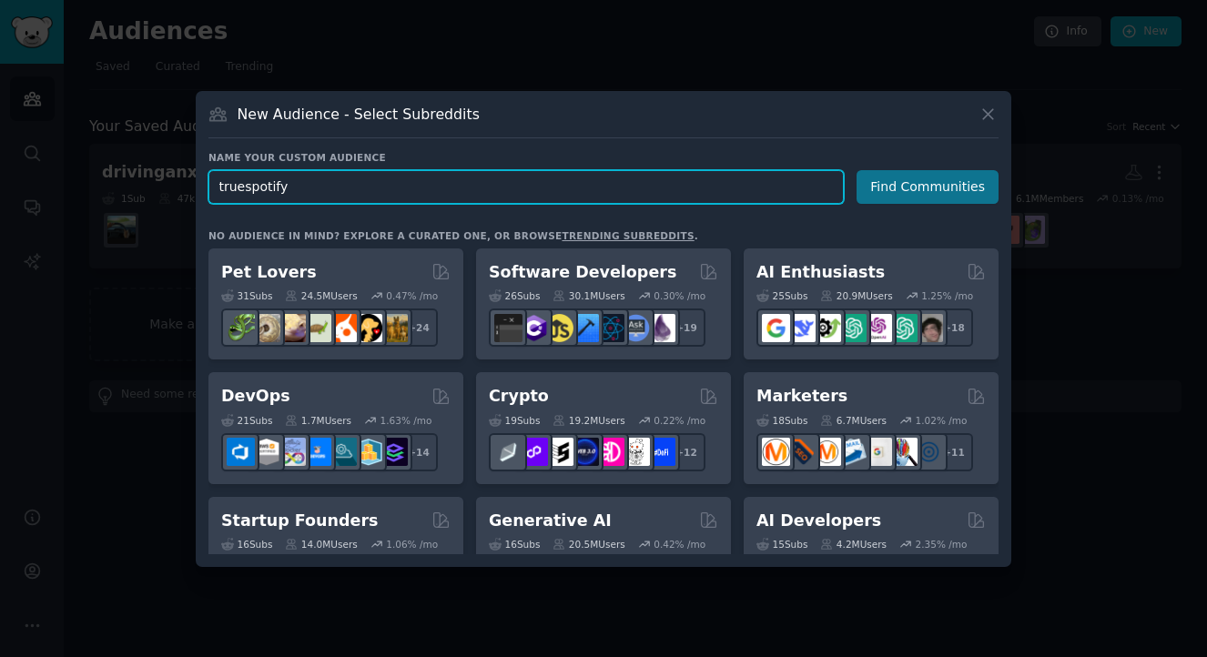
type input "truespotify"
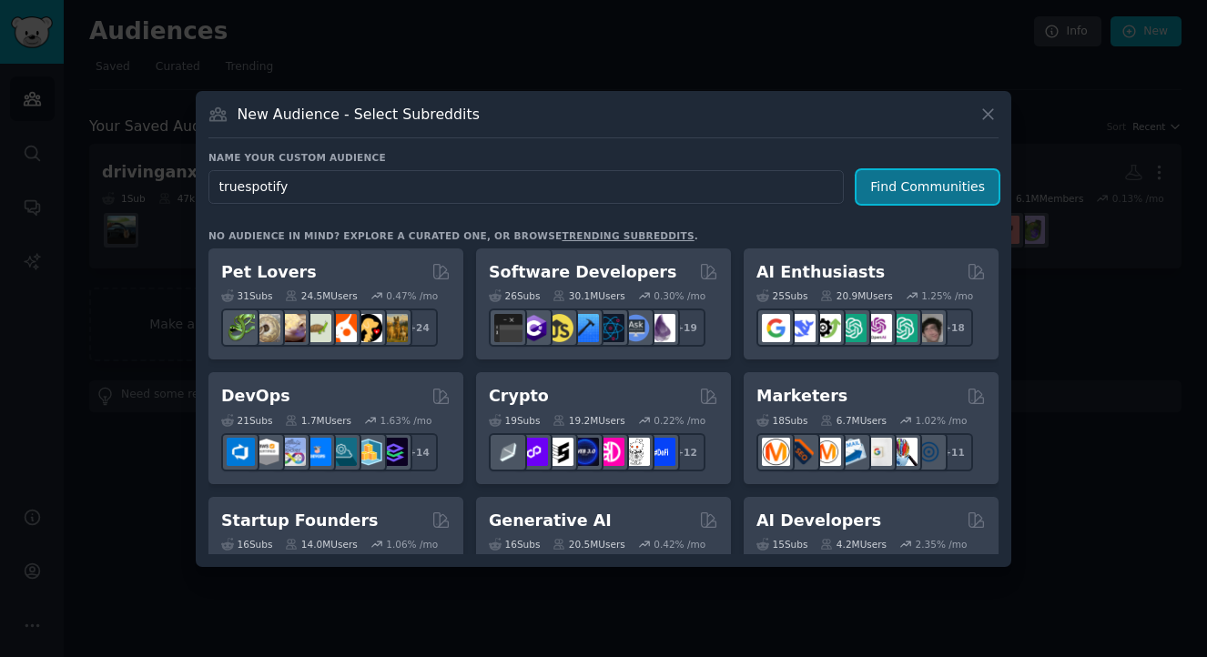
click at [911, 190] on button "Find Communities" at bounding box center [928, 187] width 142 height 34
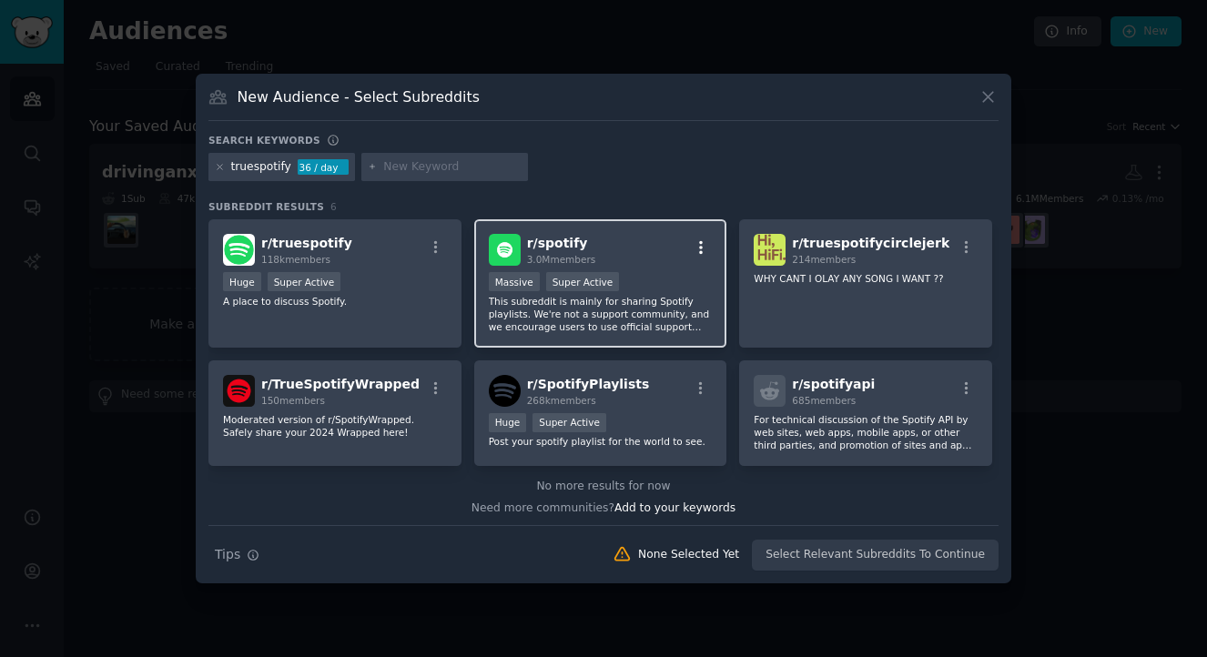
click at [706, 243] on button "button" at bounding box center [701, 247] width 23 height 16
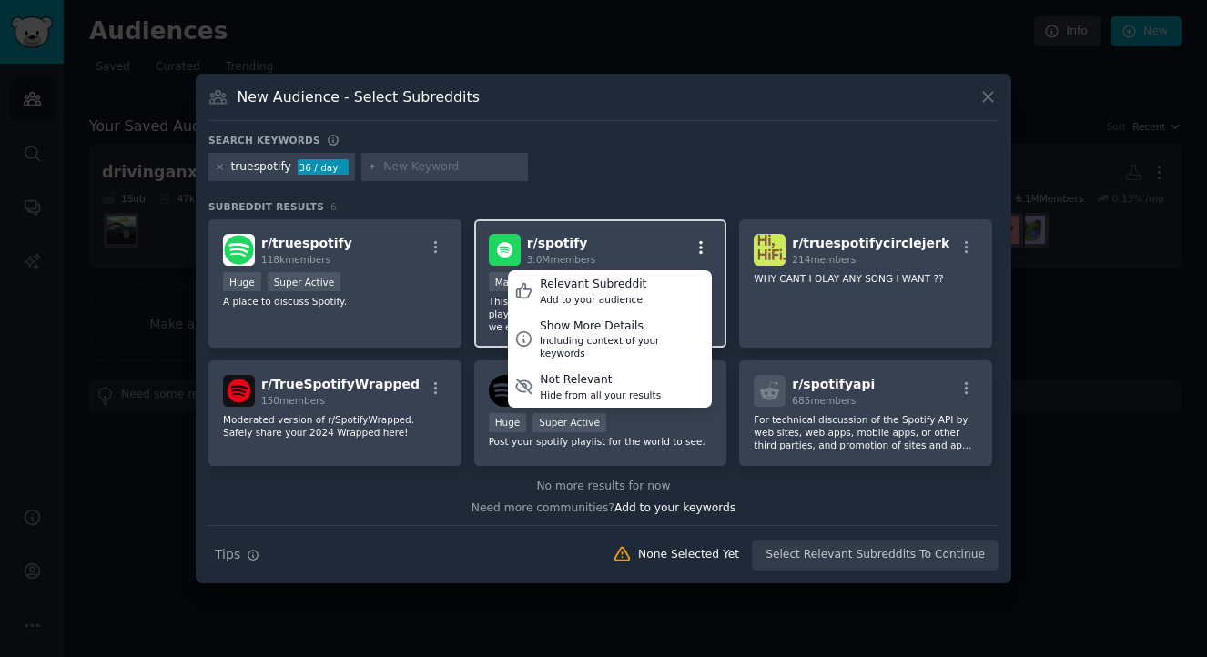
click at [706, 243] on button "button" at bounding box center [701, 247] width 23 height 16
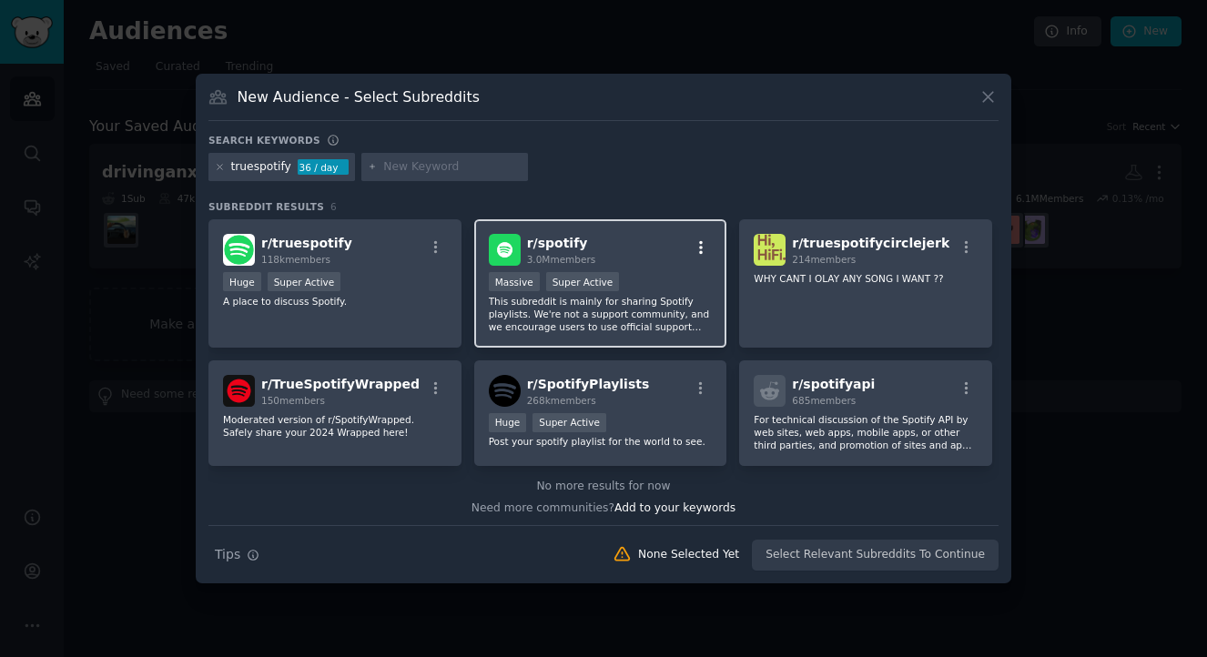
click at [699, 249] on icon "button" at bounding box center [701, 247] width 16 height 16
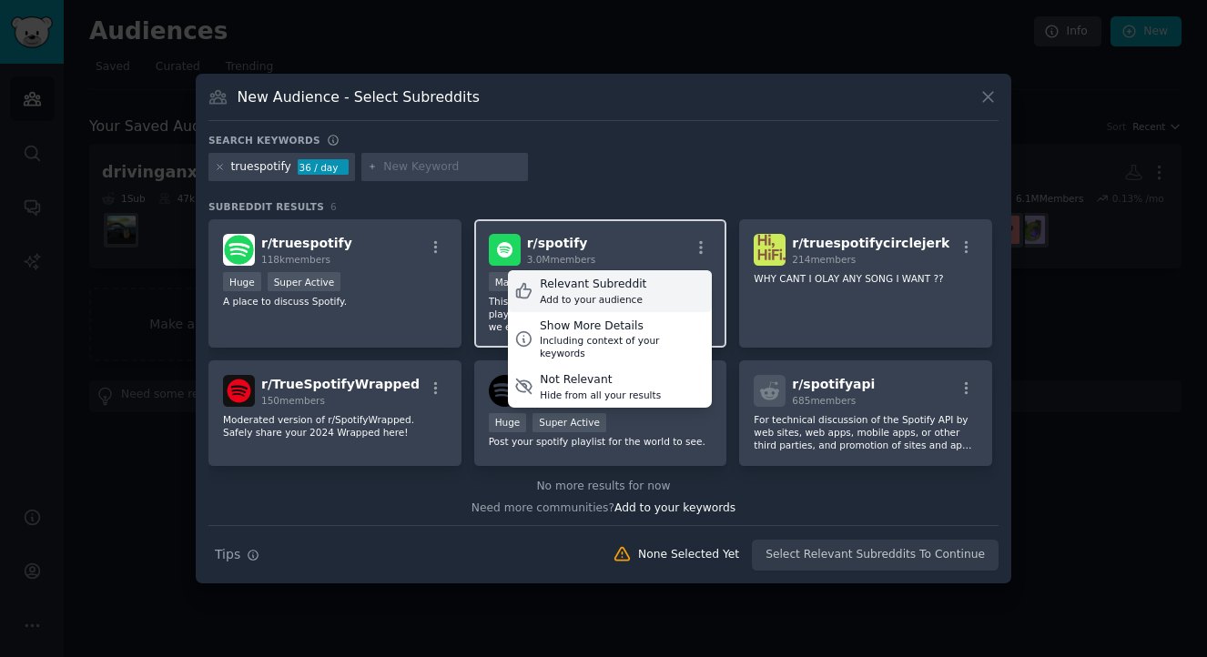
click at [639, 293] on div "Relevant Subreddit Add to your audience" at bounding box center [610, 291] width 204 height 42
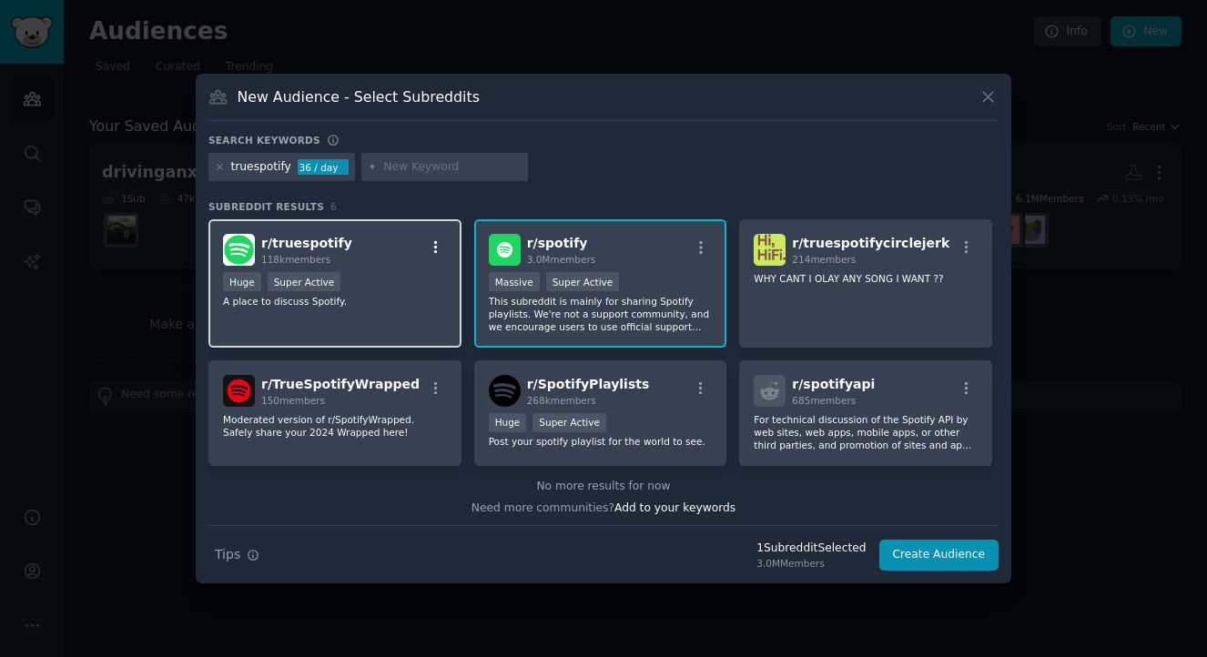
click at [431, 251] on icon "button" at bounding box center [436, 247] width 16 height 16
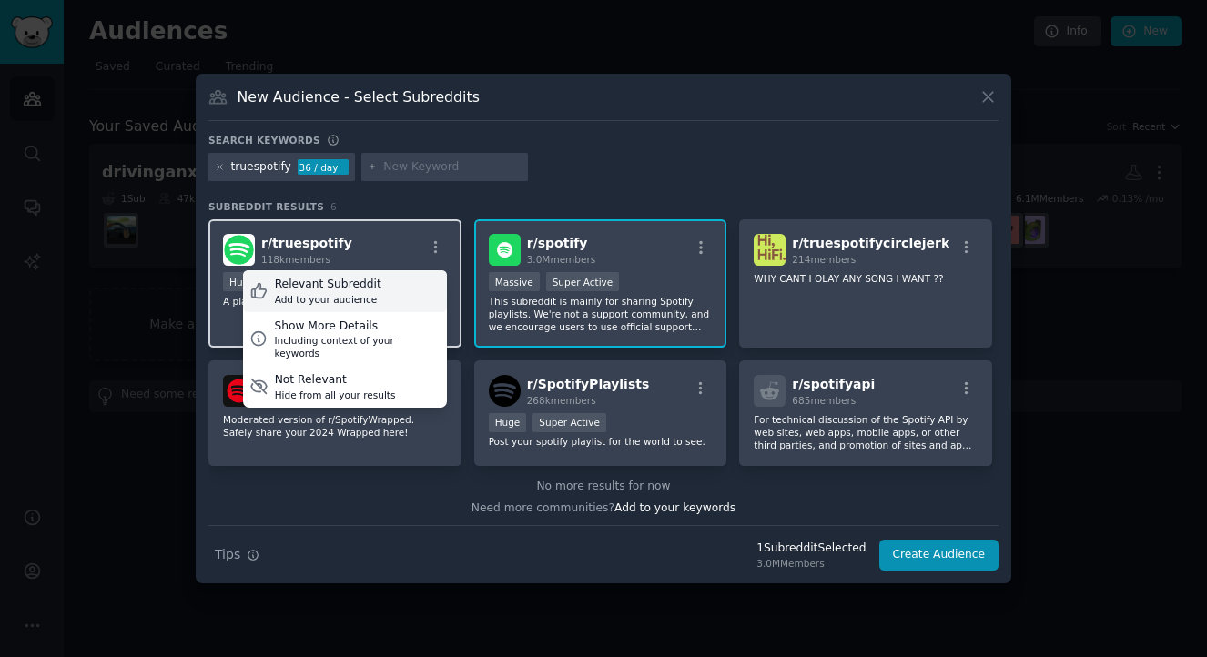
click at [392, 301] on div "Relevant Subreddit Add to your audience" at bounding box center [345, 291] width 204 height 42
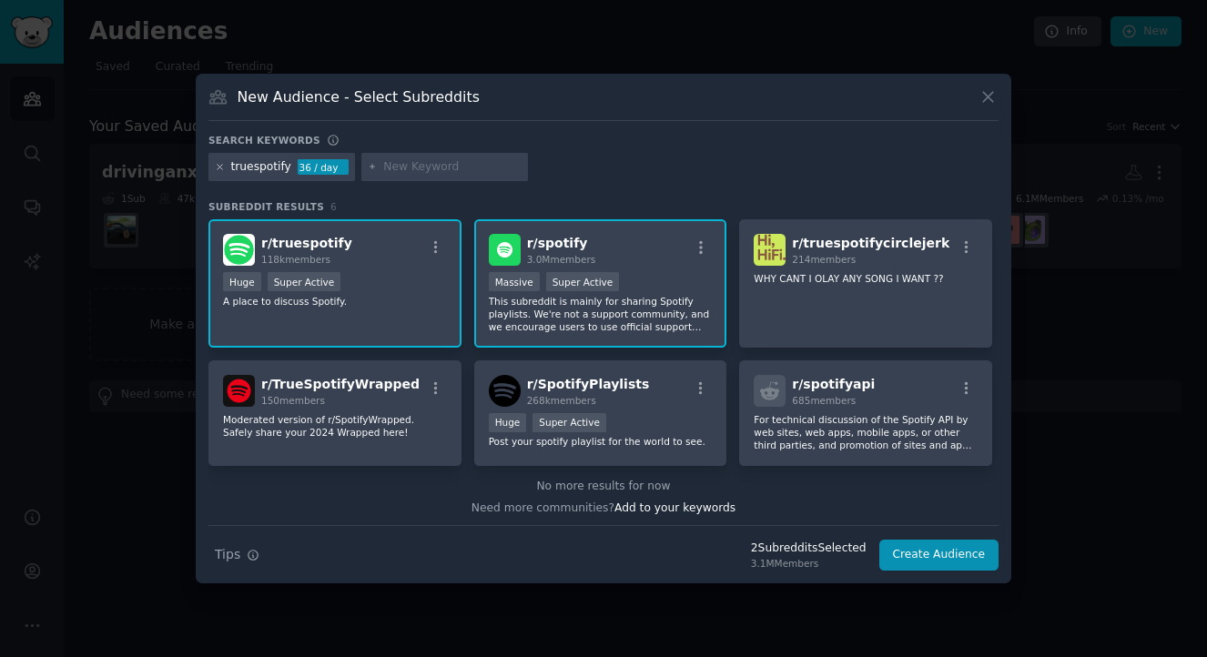
click at [218, 167] on icon at bounding box center [220, 167] width 5 height 5
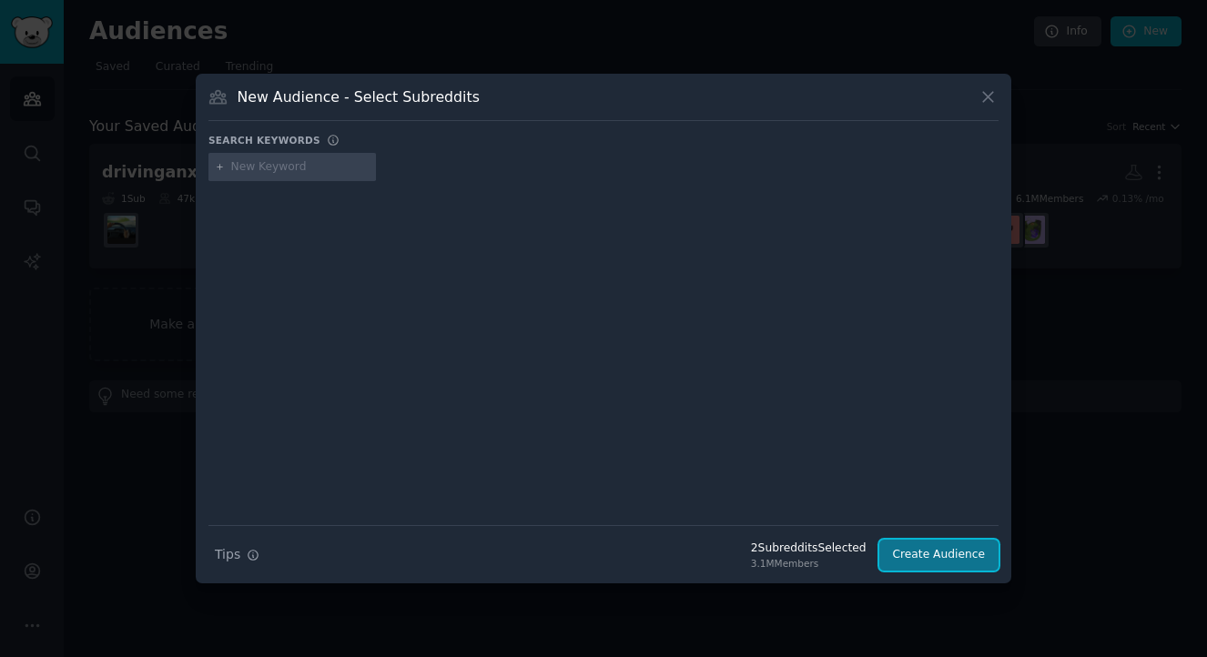
click at [957, 553] on button "Create Audience" at bounding box center [939, 555] width 120 height 31
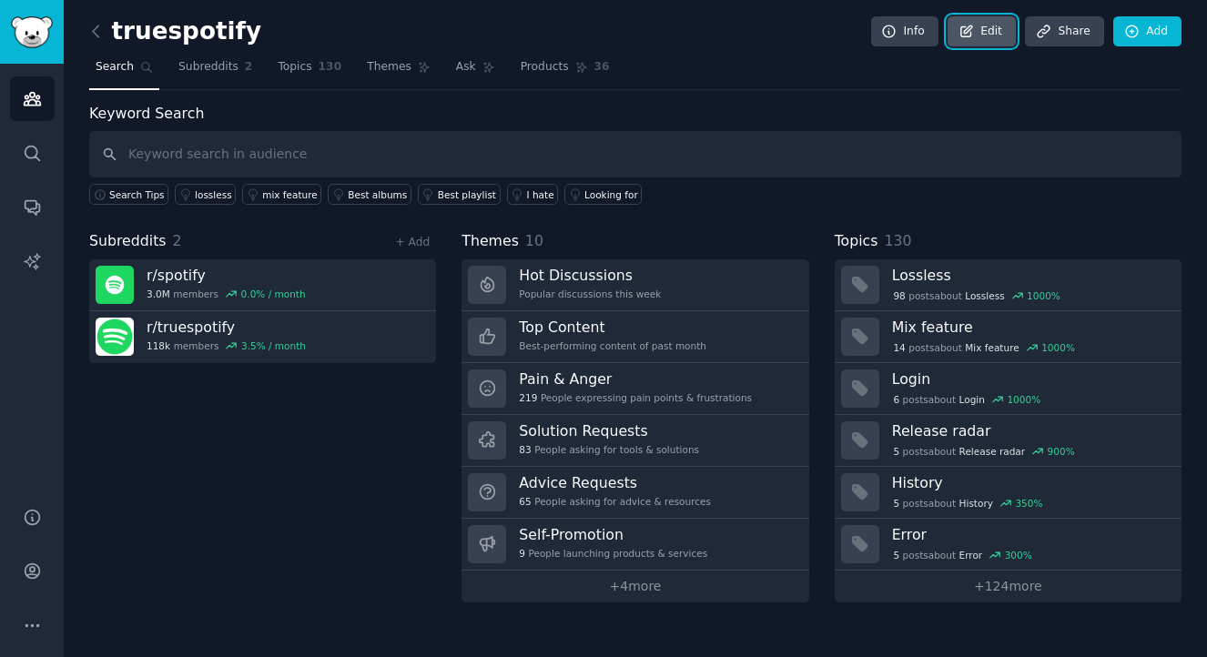
click at [998, 38] on link "Edit" at bounding box center [982, 31] width 68 height 31
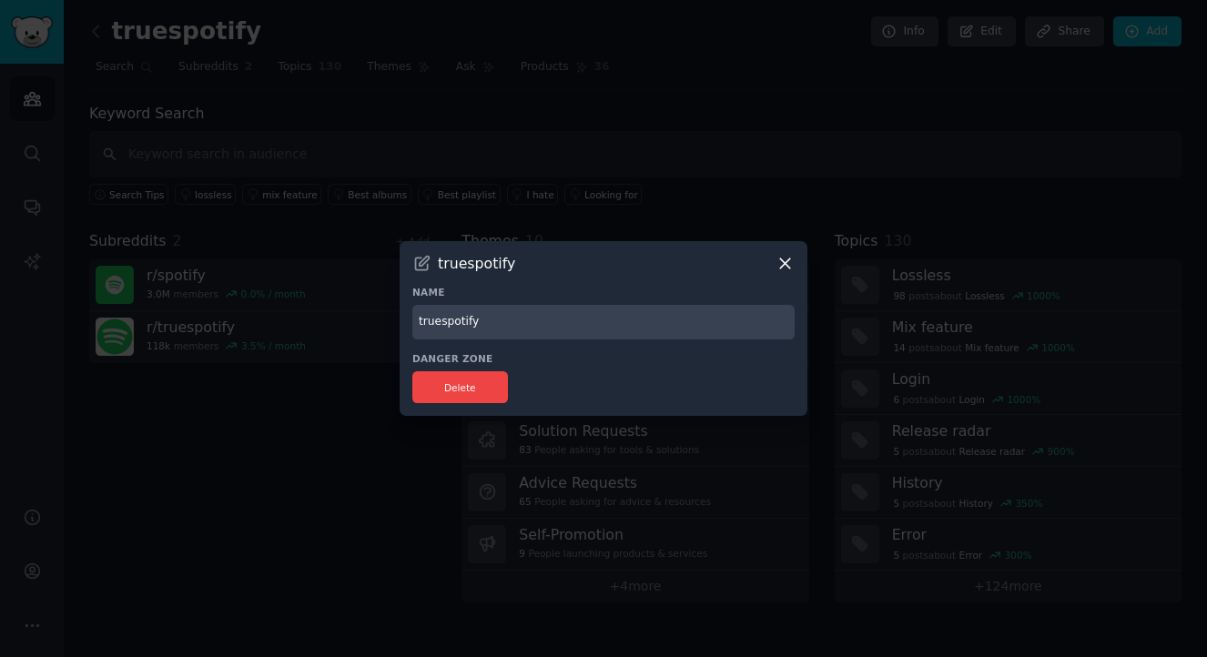
click at [585, 328] on input "truespotify" at bounding box center [603, 323] width 382 height 36
type input "podyap"
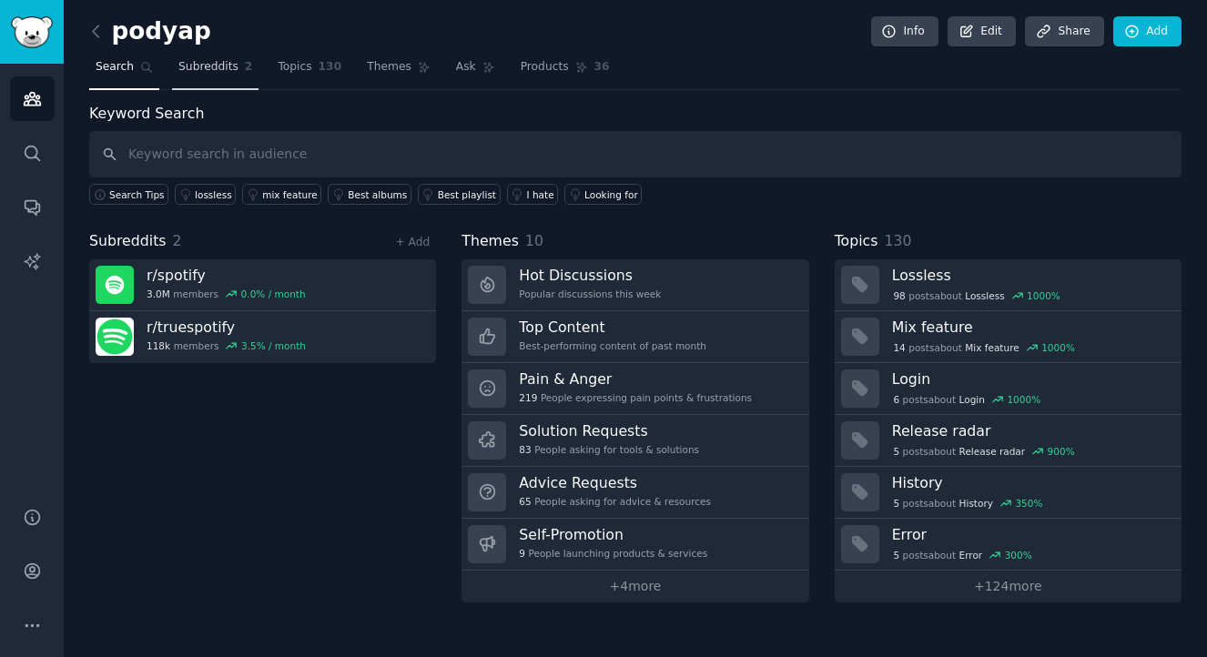
click at [228, 76] on link "Subreddits 2" at bounding box center [215, 71] width 86 height 37
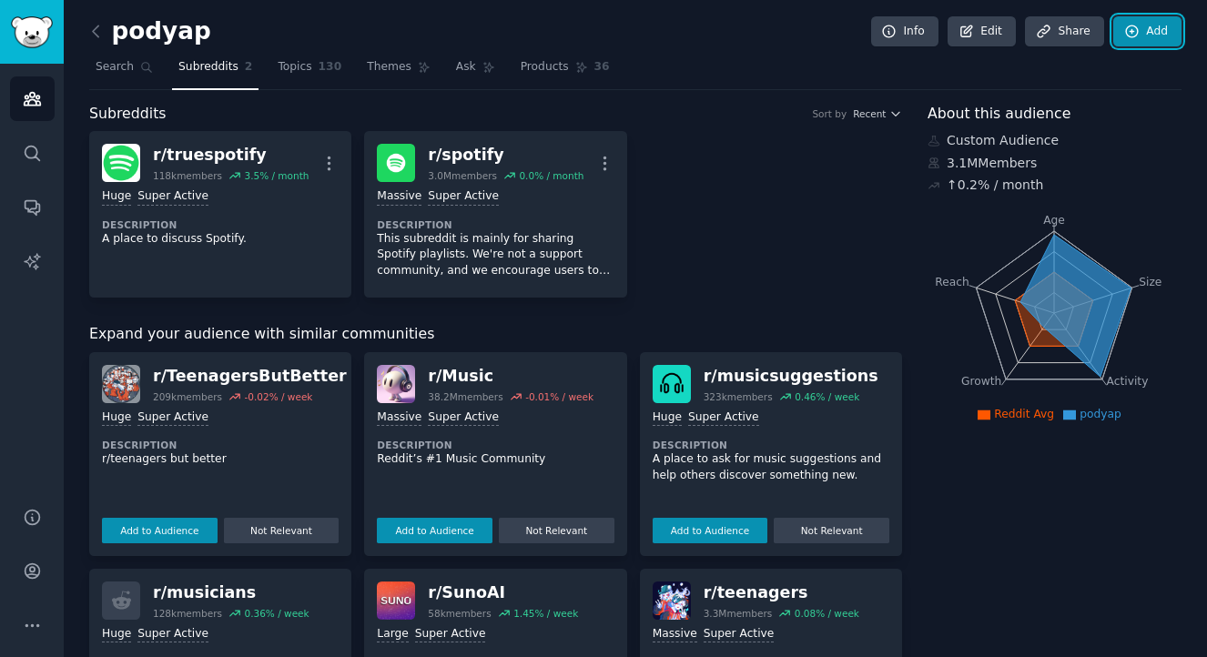
click at [1158, 32] on link "Add" at bounding box center [1147, 31] width 68 height 31
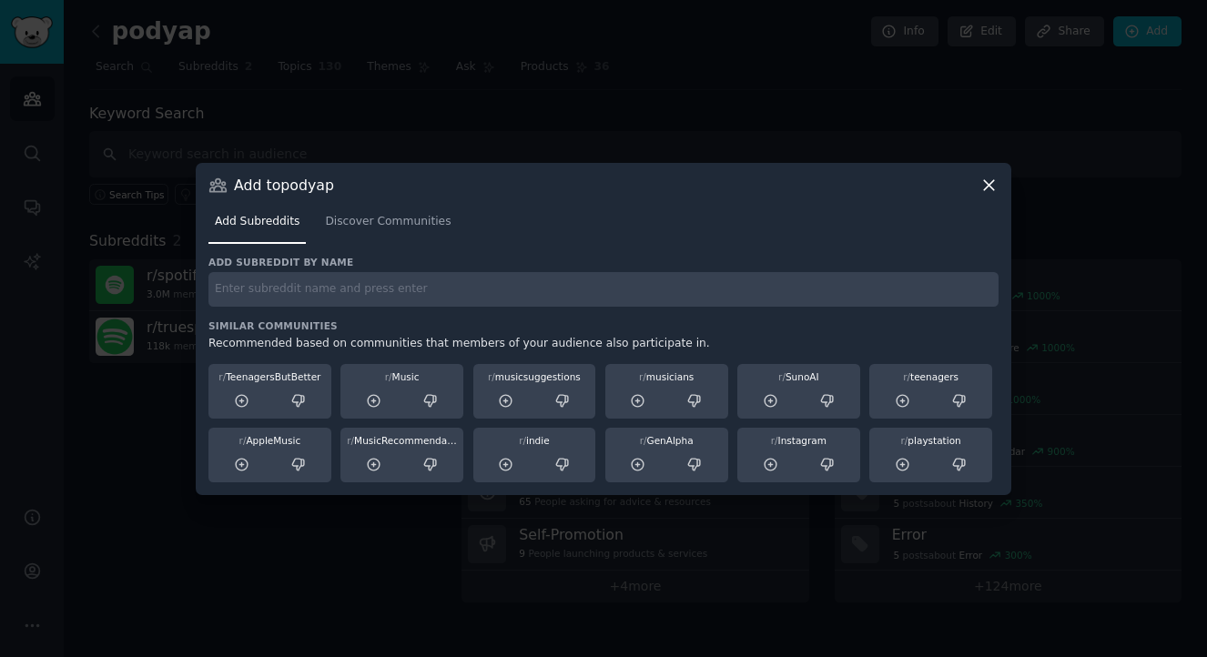
click at [553, 312] on div "Add subreddit by name Similar Communities Recommended based on communities that…" at bounding box center [603, 369] width 790 height 227
click at [517, 296] on input "text" at bounding box center [603, 290] width 790 height 36
paste input "InternetIsBeautiful"
type input "InternetIsBeautiful"
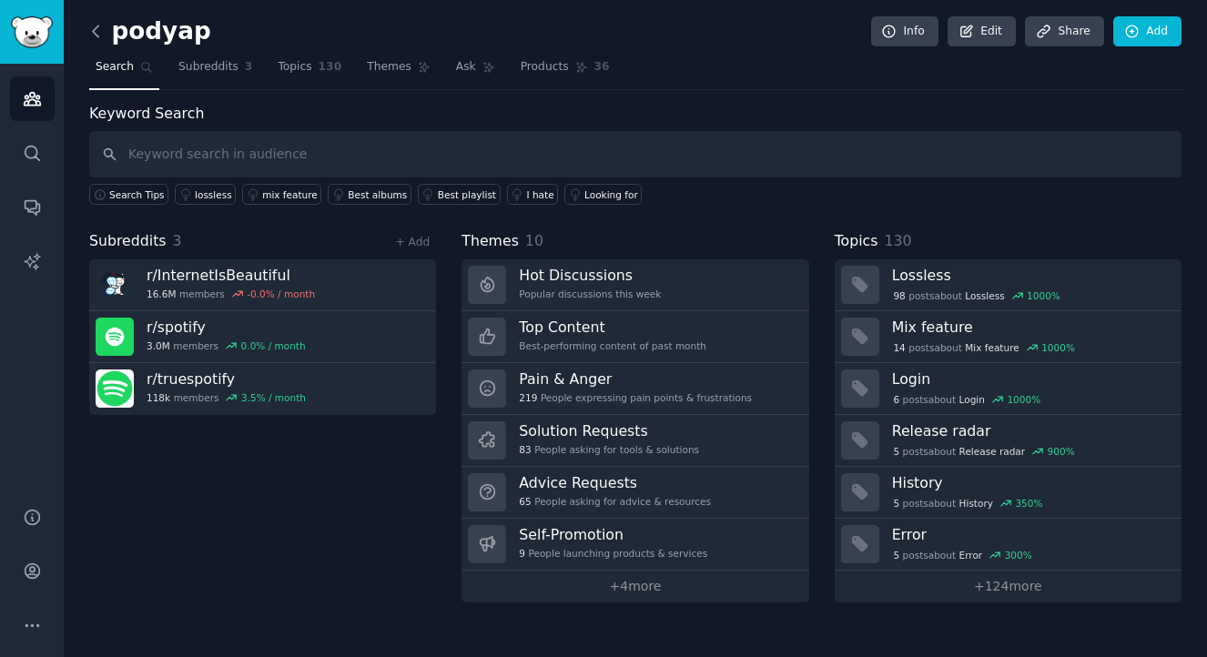
click at [98, 33] on icon at bounding box center [95, 31] width 19 height 19
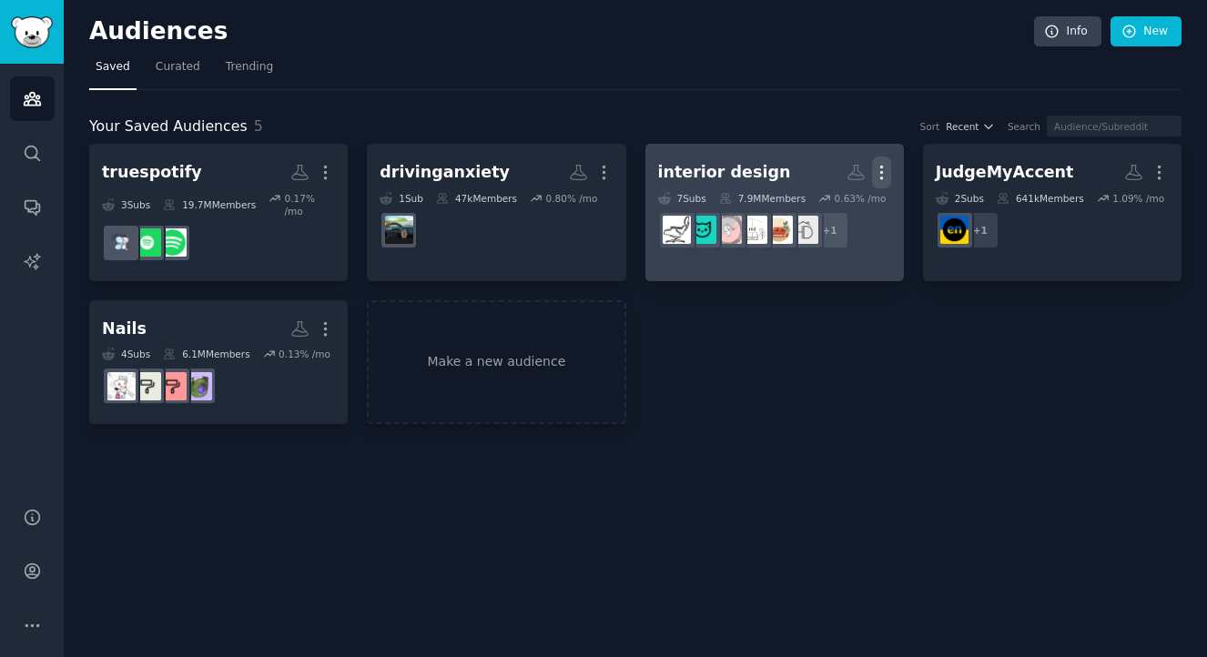
click at [881, 172] on icon "button" at bounding box center [881, 173] width 2 height 13
click at [846, 176] on link "View" at bounding box center [819, 179] width 86 height 38
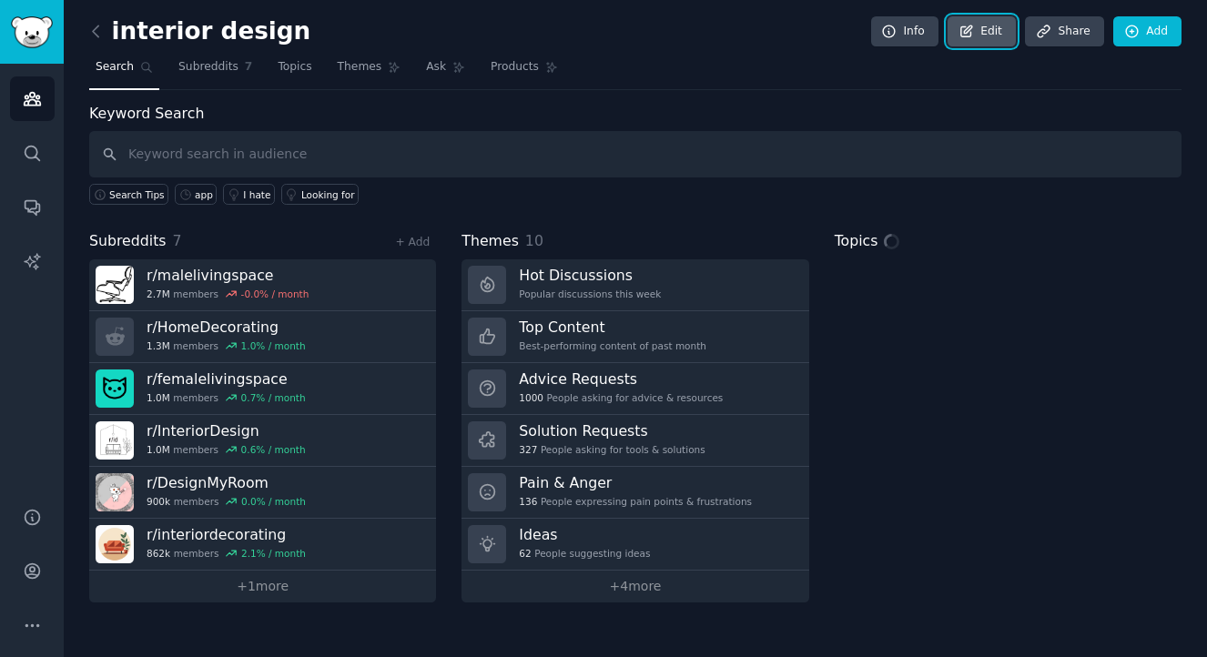
click at [989, 32] on link "Edit" at bounding box center [982, 31] width 68 height 31
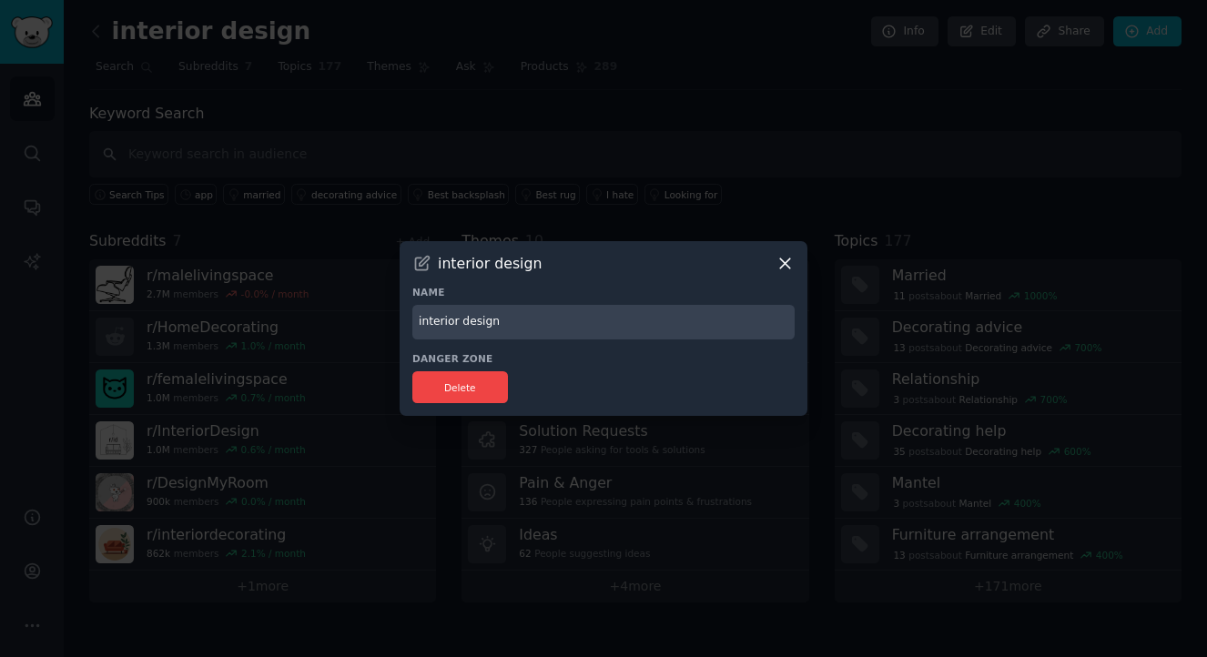
click at [629, 330] on input "interior design" at bounding box center [603, 323] width 382 height 36
type input "roomtrue"
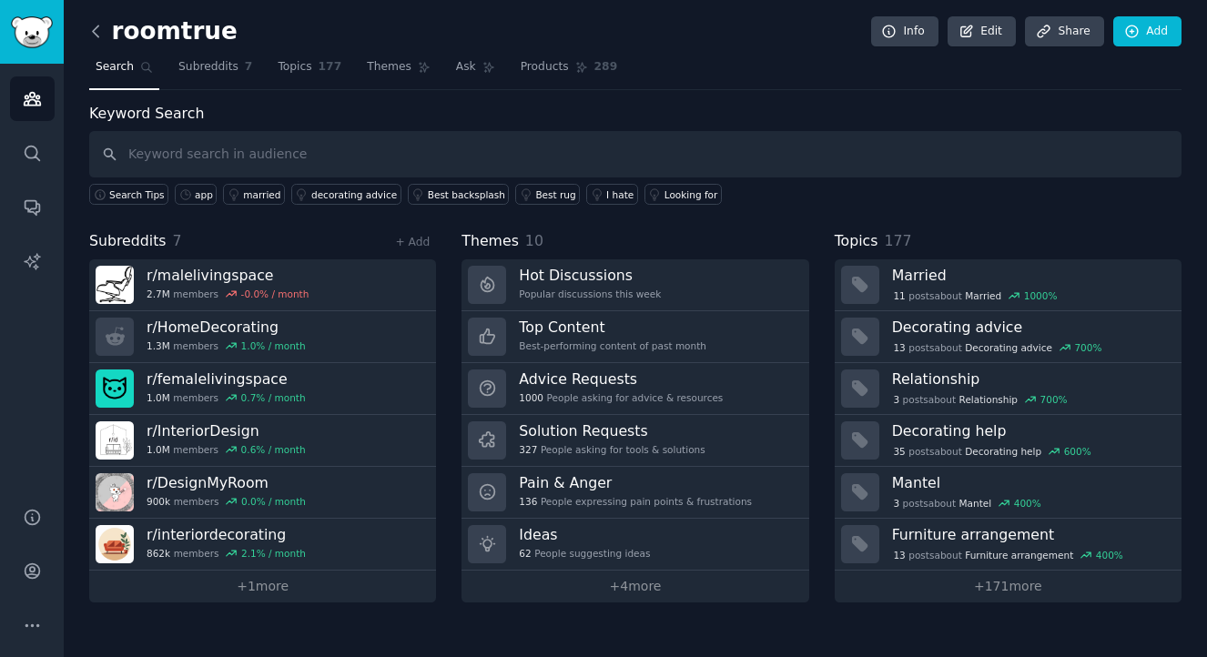
click at [93, 31] on icon at bounding box center [95, 30] width 5 height 11
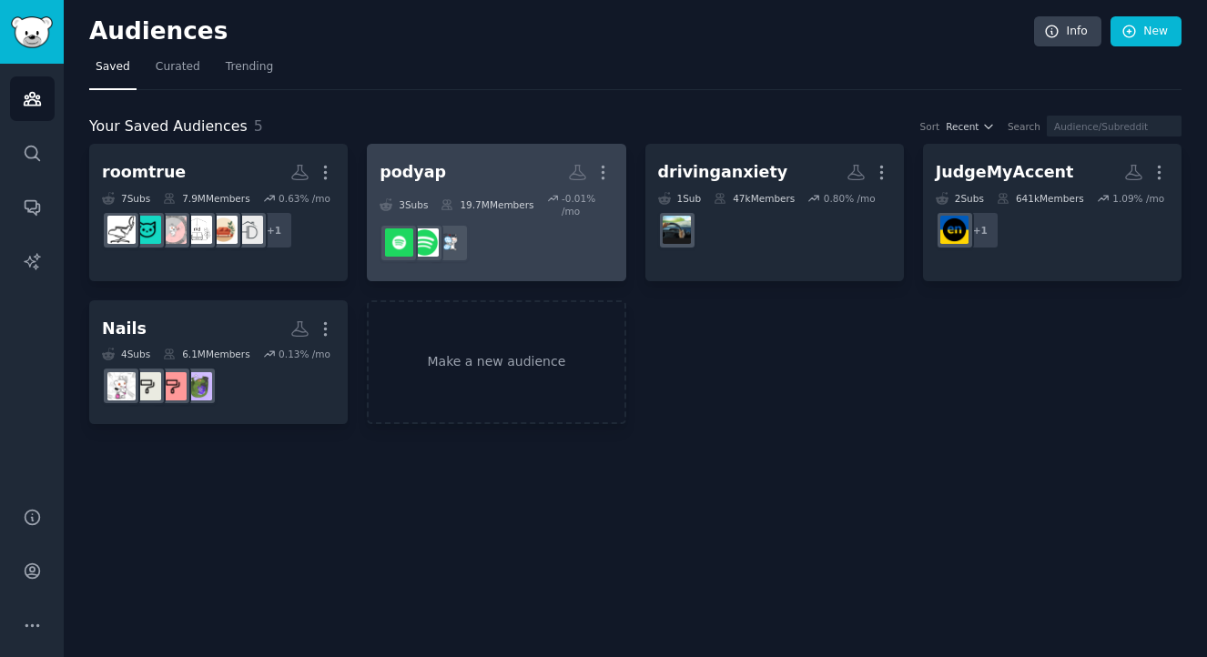
click at [500, 166] on h2 "podyap More" at bounding box center [496, 173] width 233 height 32
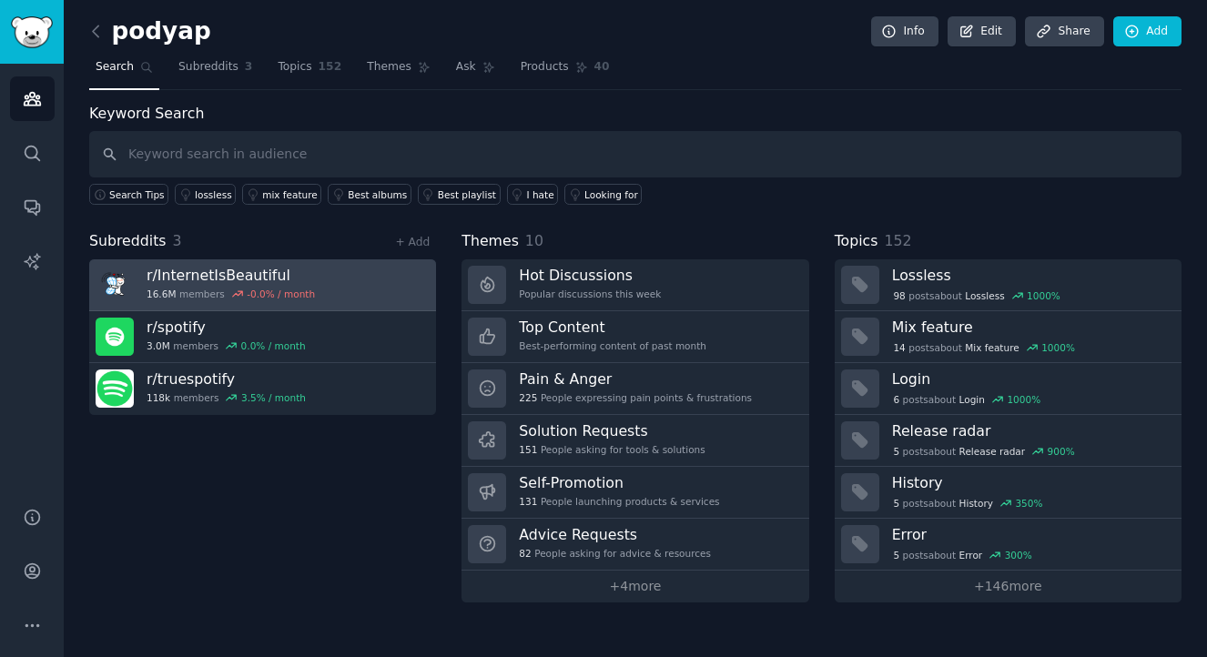
click at [308, 274] on link "r/ InternetIsBeautiful 16.6M members -0.0 % / month" at bounding box center [262, 285] width 347 height 52
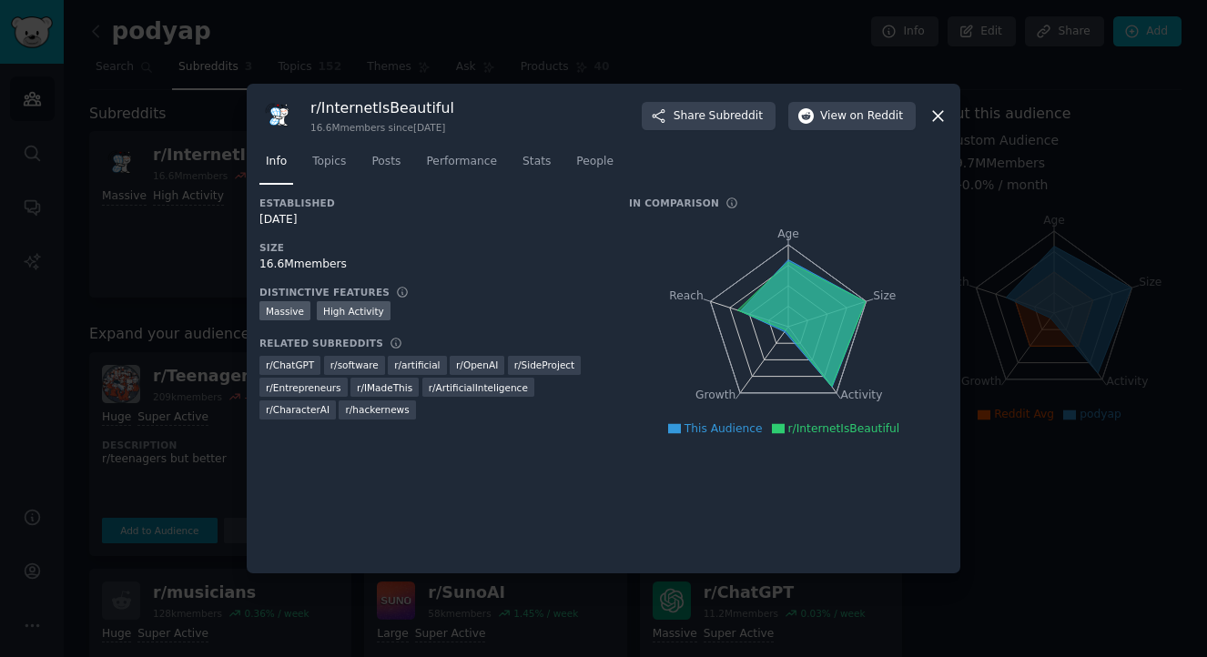
click at [824, 39] on div at bounding box center [603, 328] width 1207 height 657
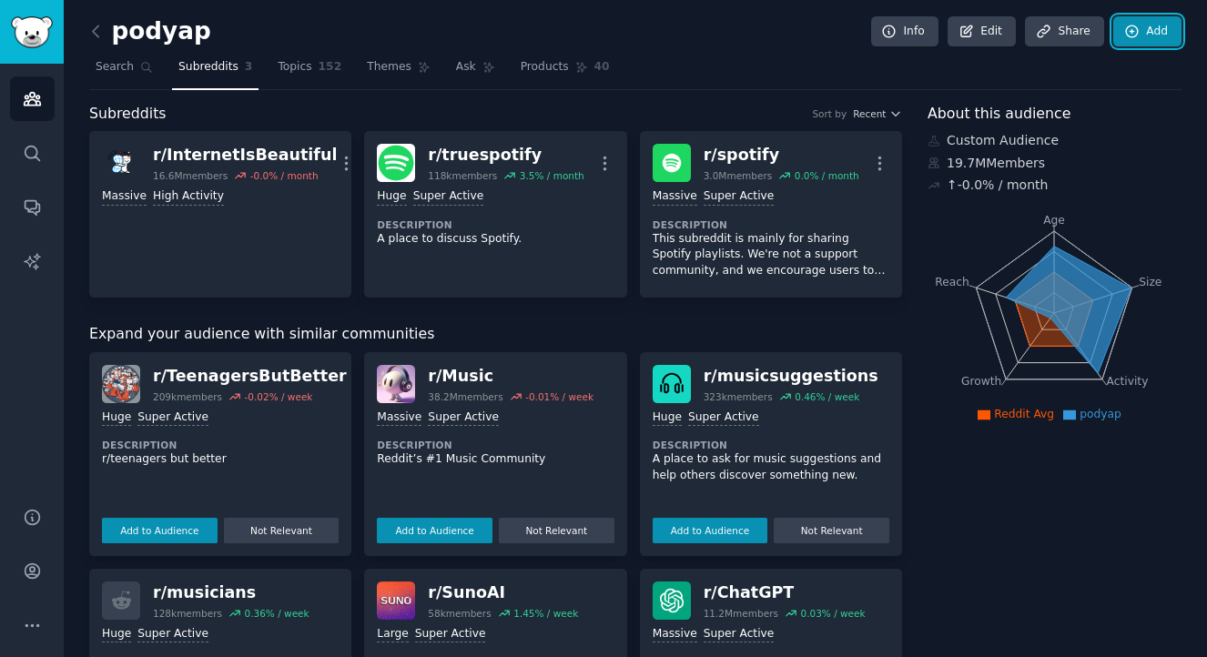
click at [1135, 41] on link "Add" at bounding box center [1147, 31] width 68 height 31
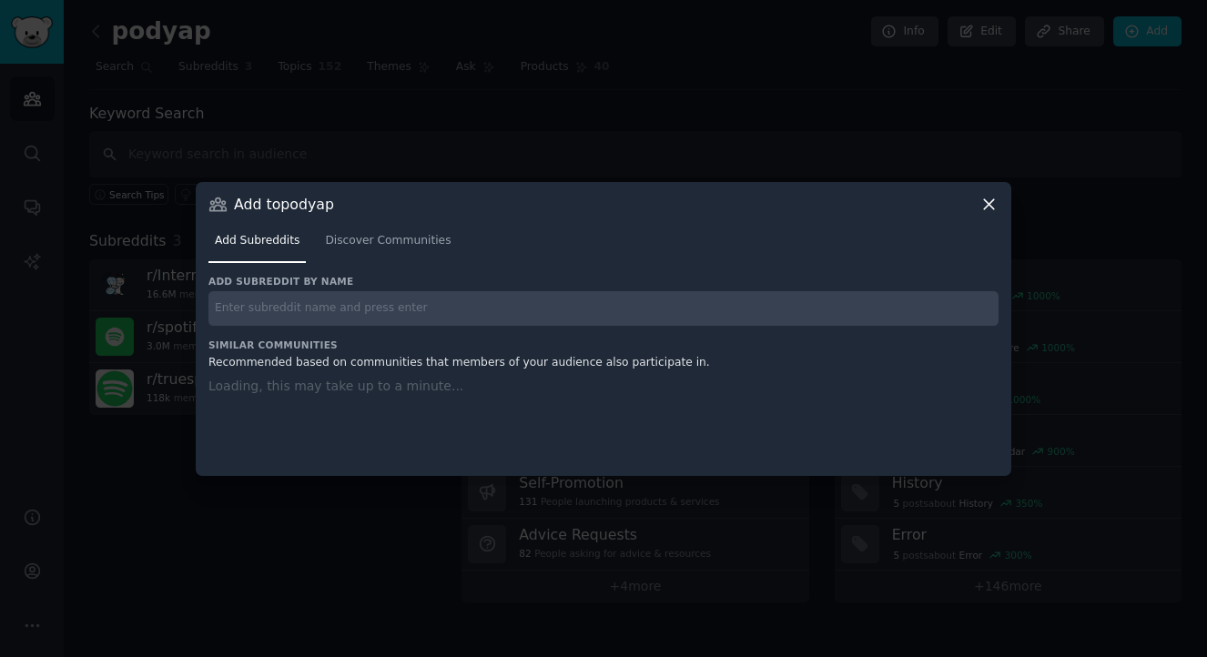
click at [453, 307] on div "Add subreddit by name Similar Communities Recommended based on communities that…" at bounding box center [603, 364] width 790 height 178
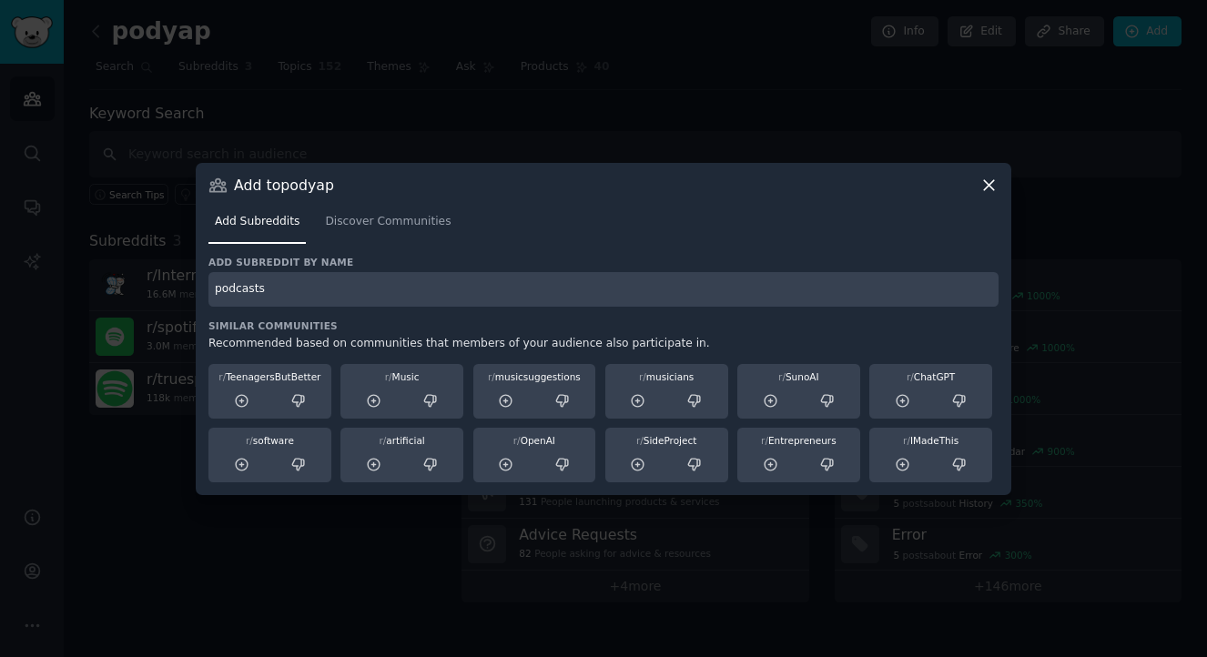
type input "podcasts"
